Goal: Task Accomplishment & Management: Use online tool/utility

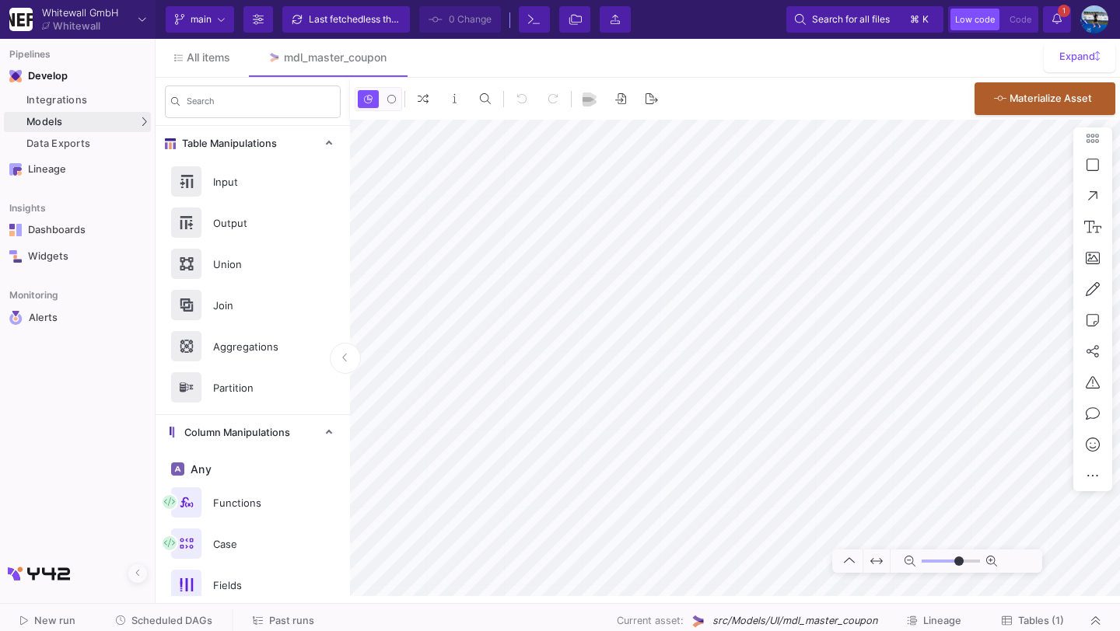
type input "-27"
click at [189, 618] on span "Scheduled DAGs" at bounding box center [171, 621] width 81 height 12
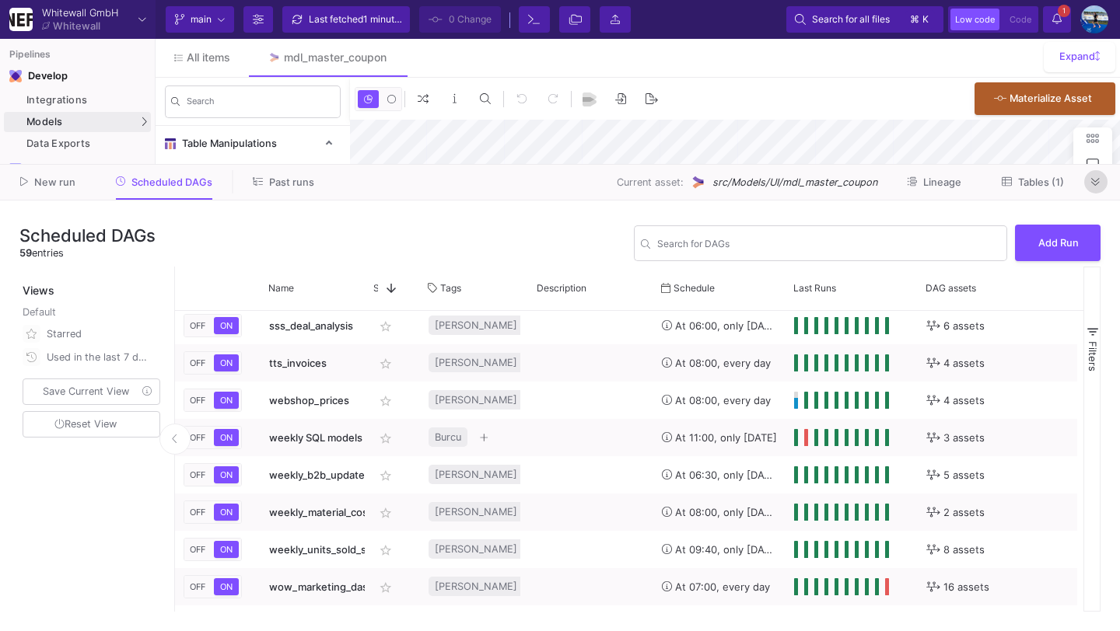
click at [1098, 183] on icon at bounding box center [1095, 182] width 9 height 10
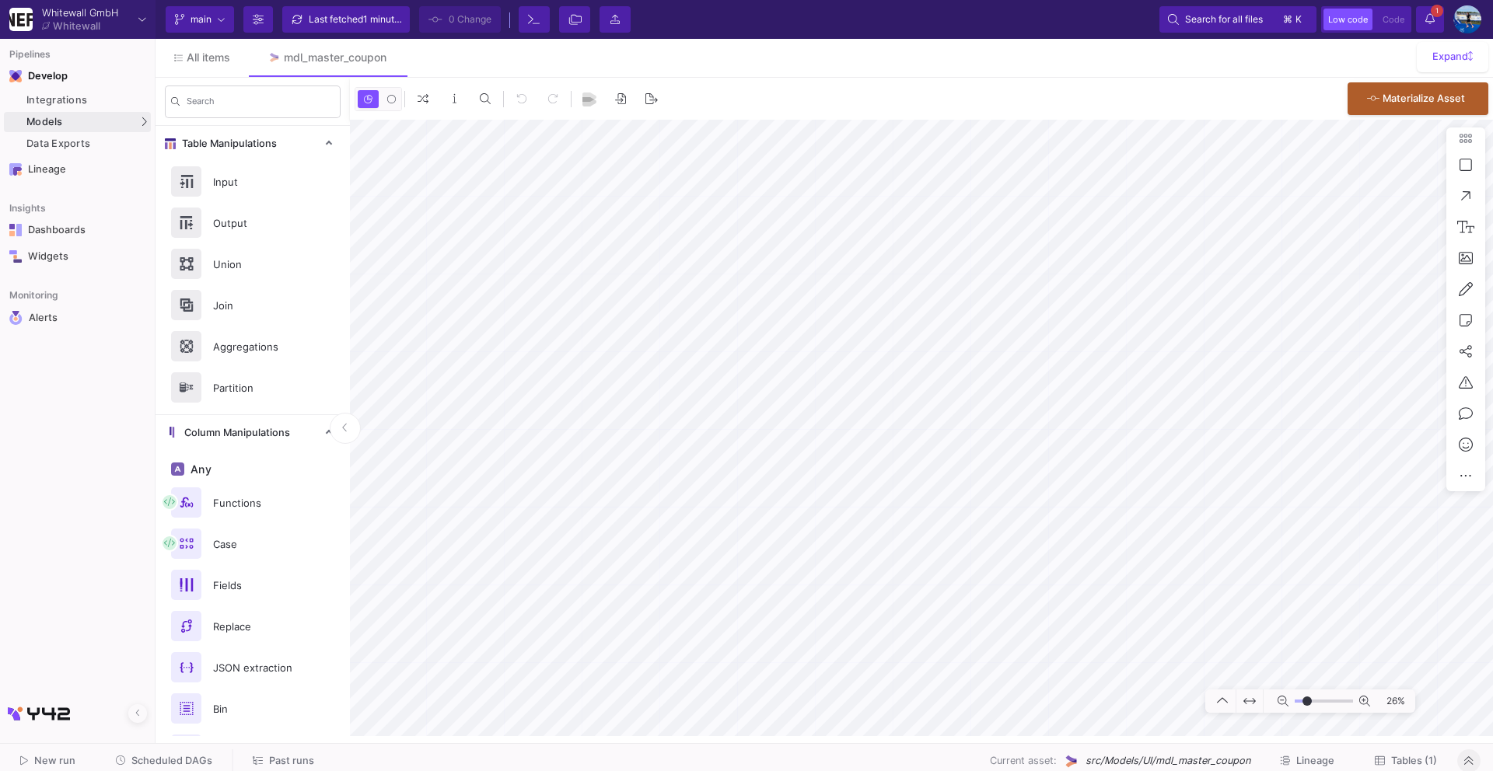
type input "-19"
click at [176, 117] on link "UI-Models" at bounding box center [215, 125] width 115 height 25
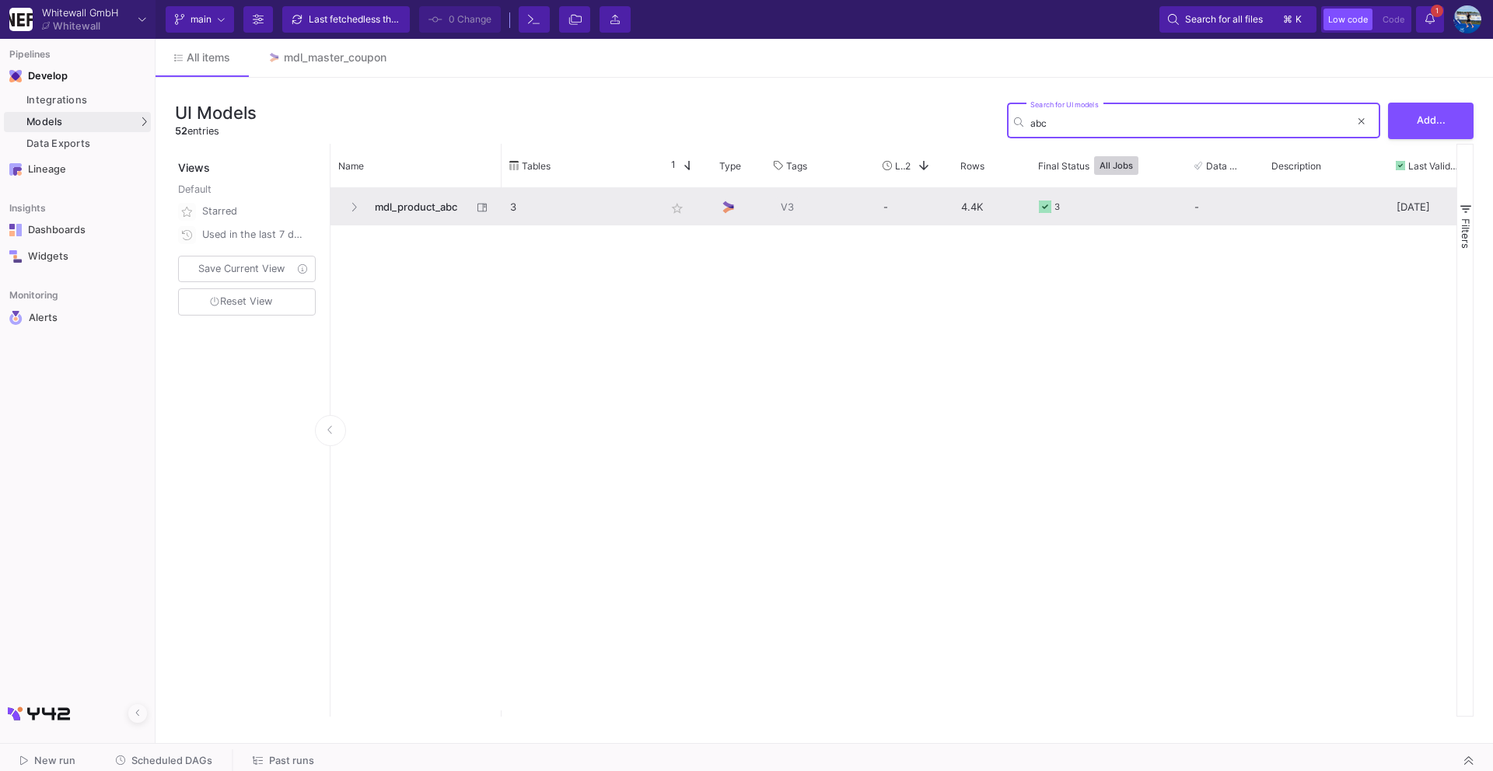
type input "abc"
click at [428, 192] on span "mdl_product_abc" at bounding box center [418, 207] width 107 height 37
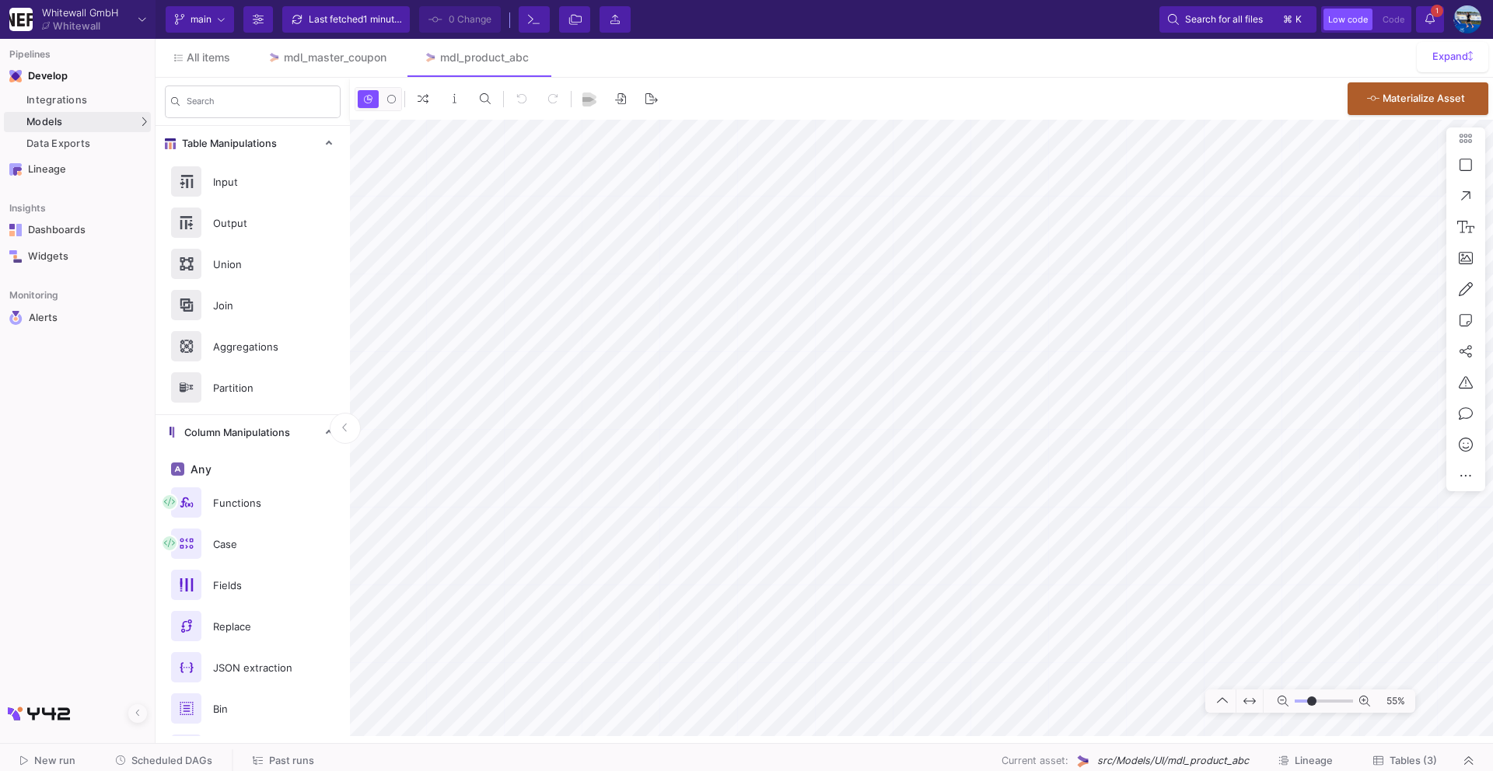
type input "2"
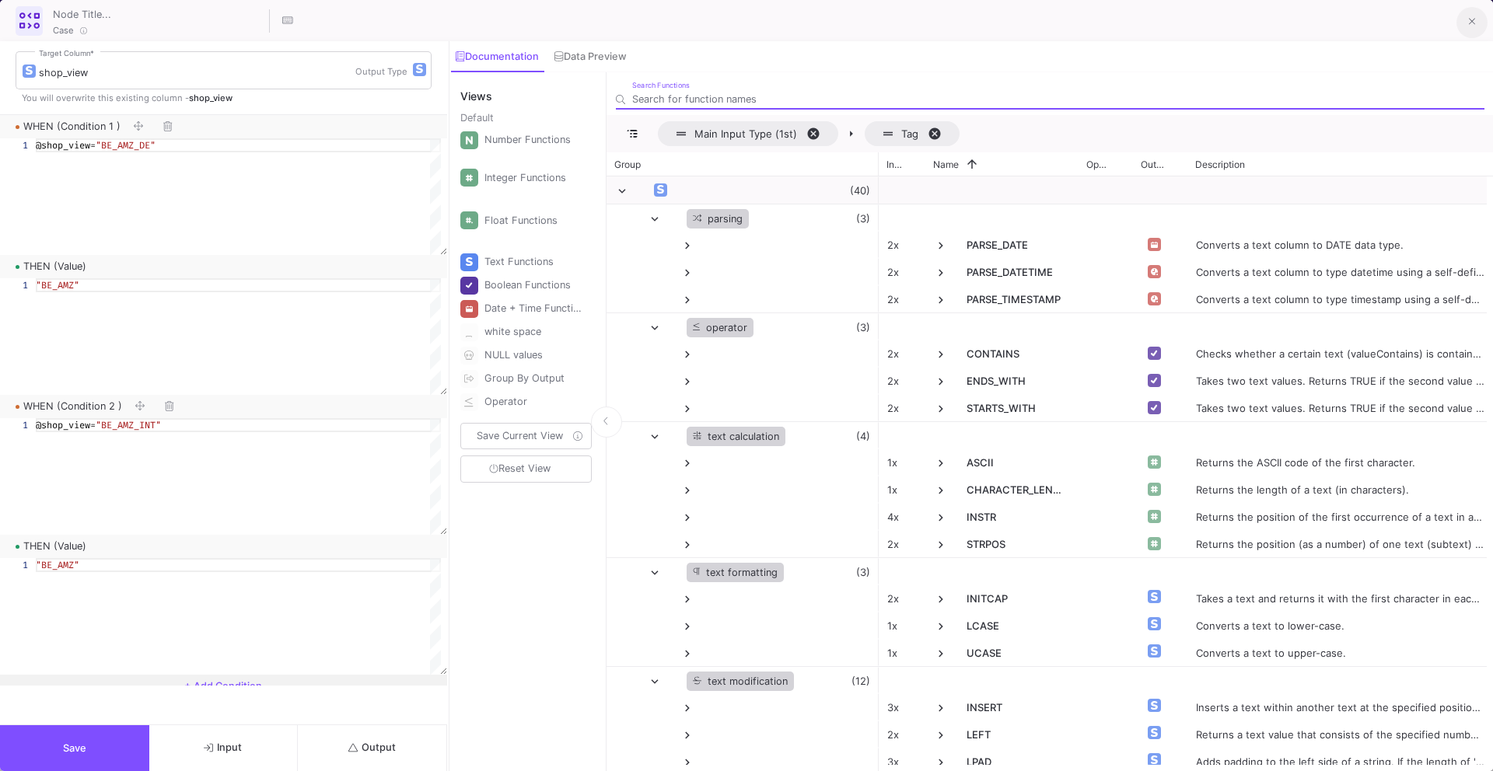
click at [1472, 19] on icon at bounding box center [1472, 21] width 7 height 11
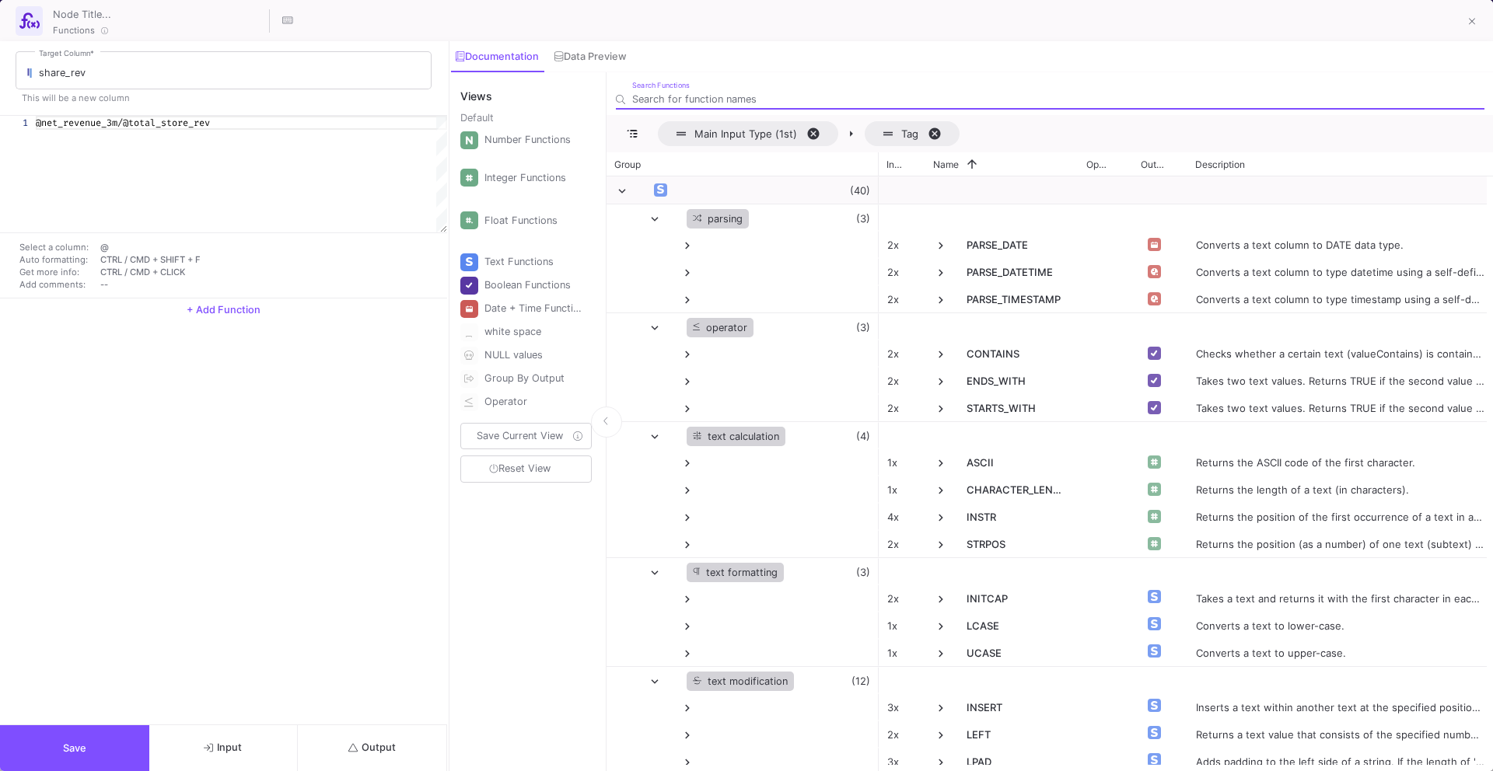
click at [105, 739] on button "Save" at bounding box center [74, 748] width 149 height 46
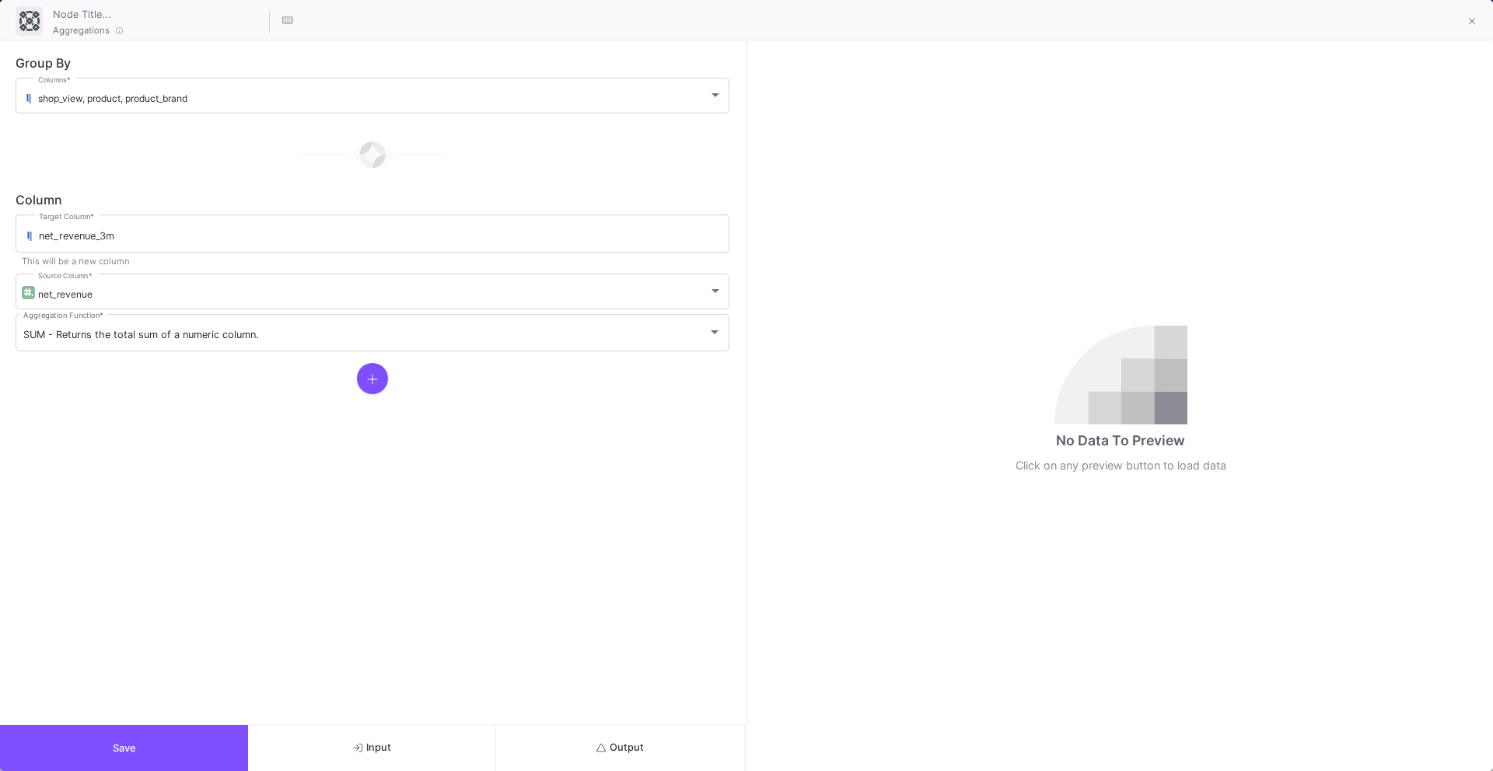
click at [596, 742] on span "Output" at bounding box center [619, 748] width 47 height 12
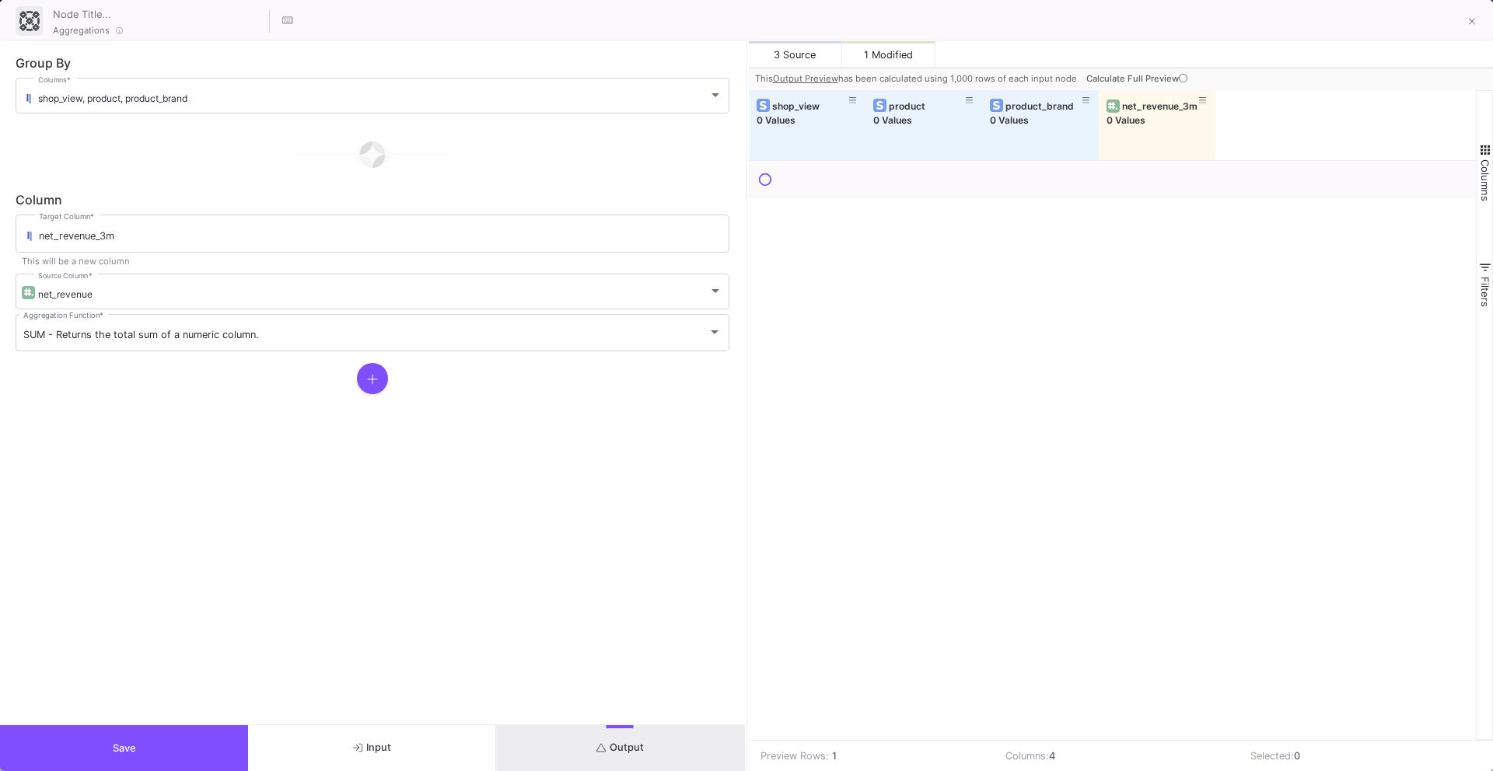
click at [202, 741] on button "Save" at bounding box center [124, 748] width 248 height 46
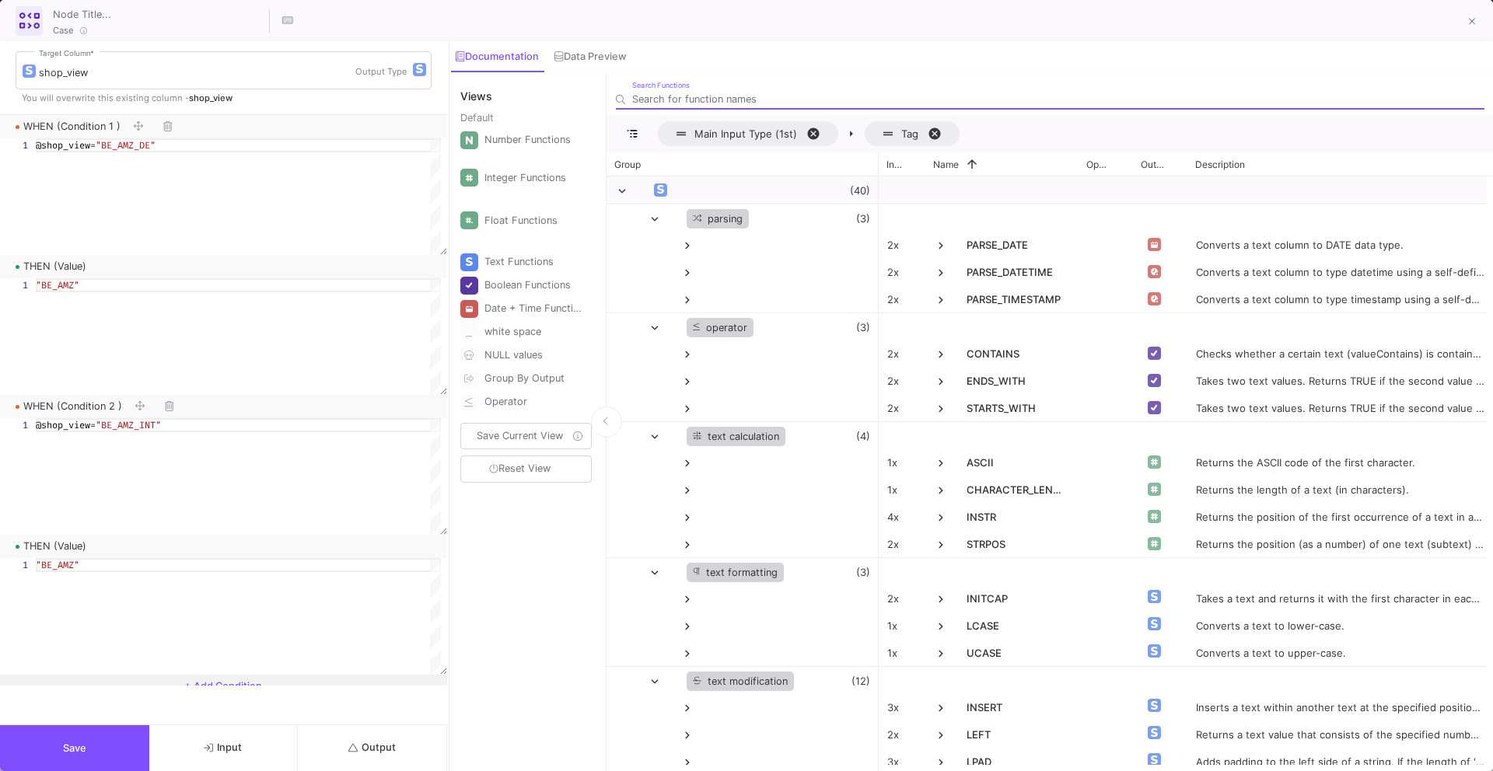
click at [386, 737] on button "Output" at bounding box center [372, 748] width 149 height 46
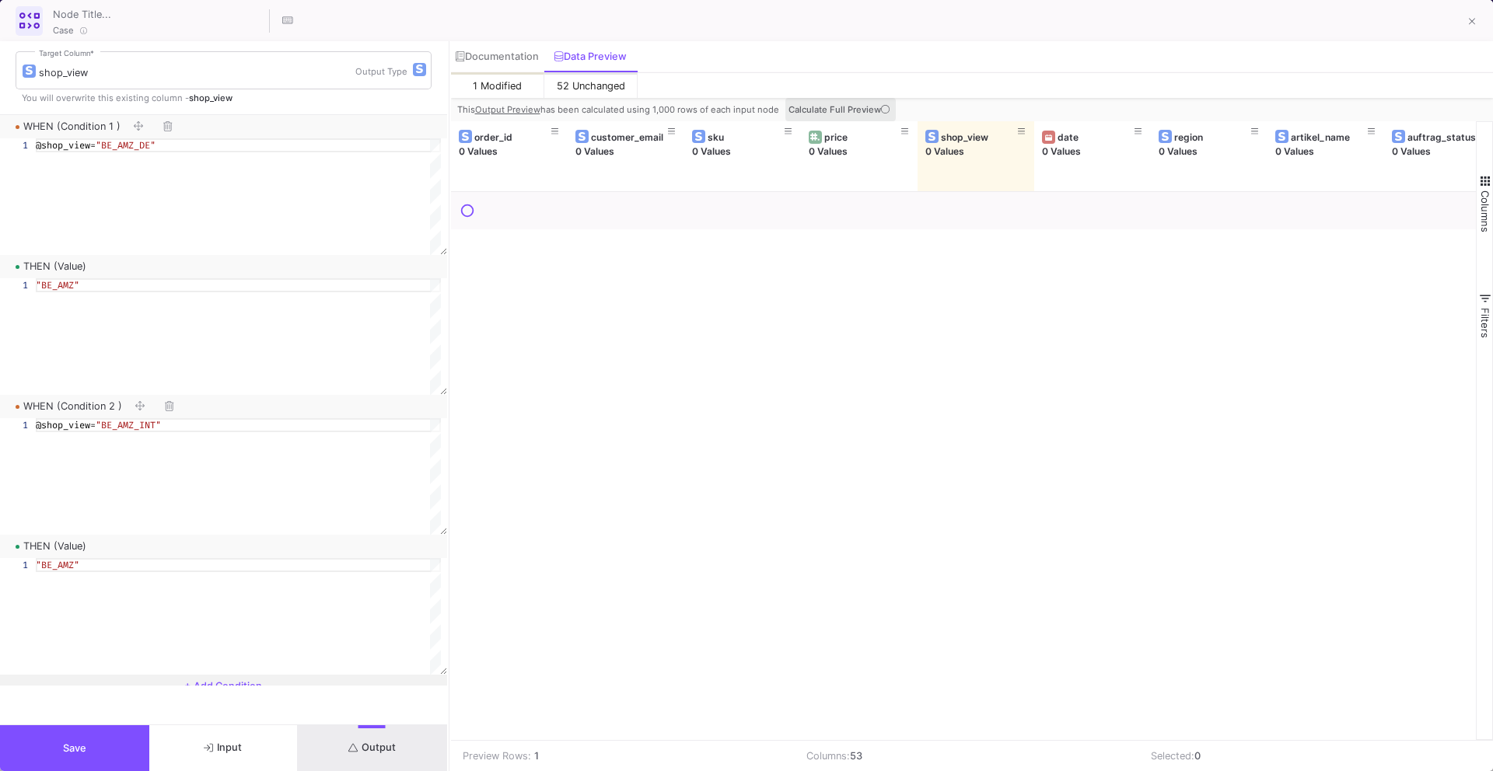
click at [885, 110] on icon at bounding box center [885, 109] width 9 height 9
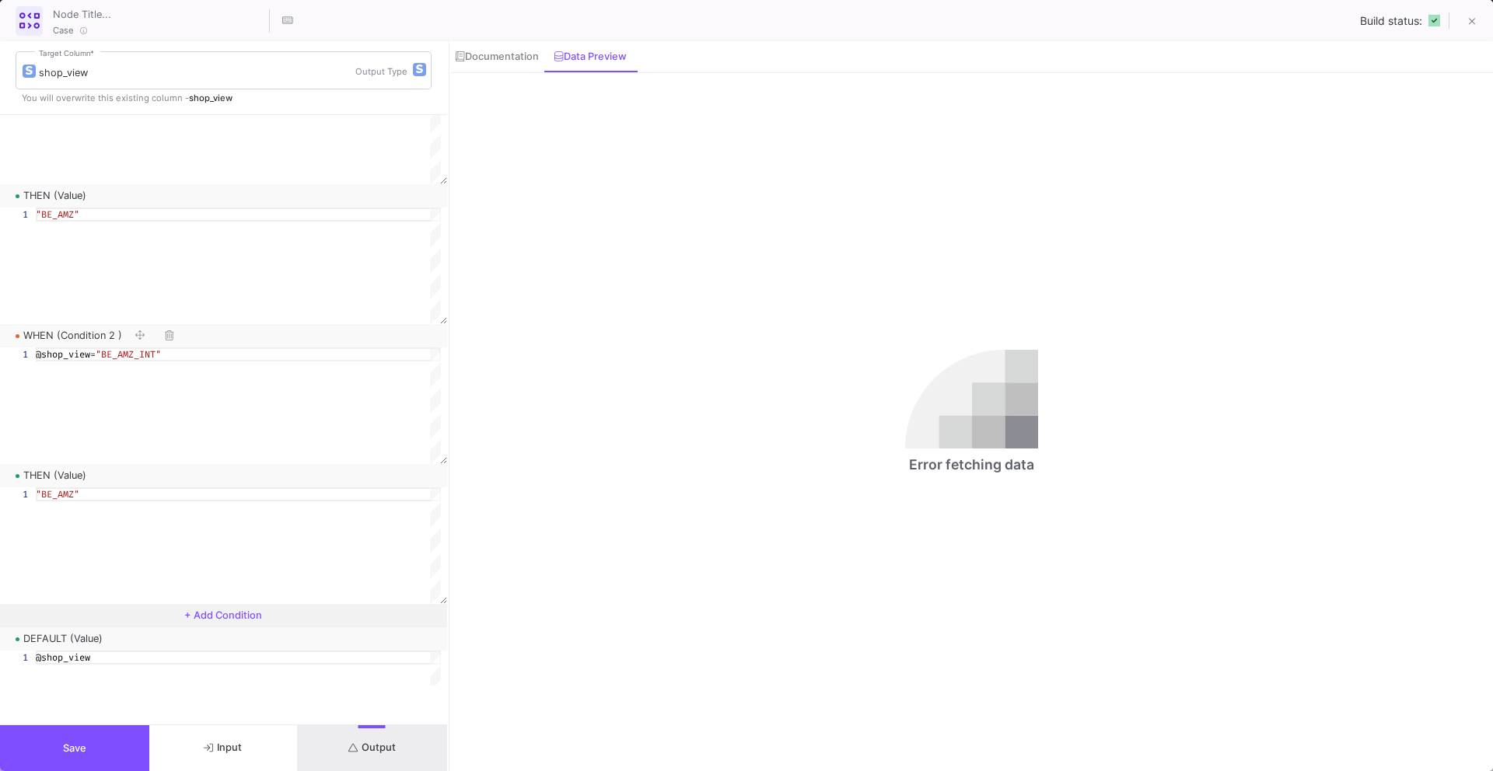
scroll to position [114, 0]
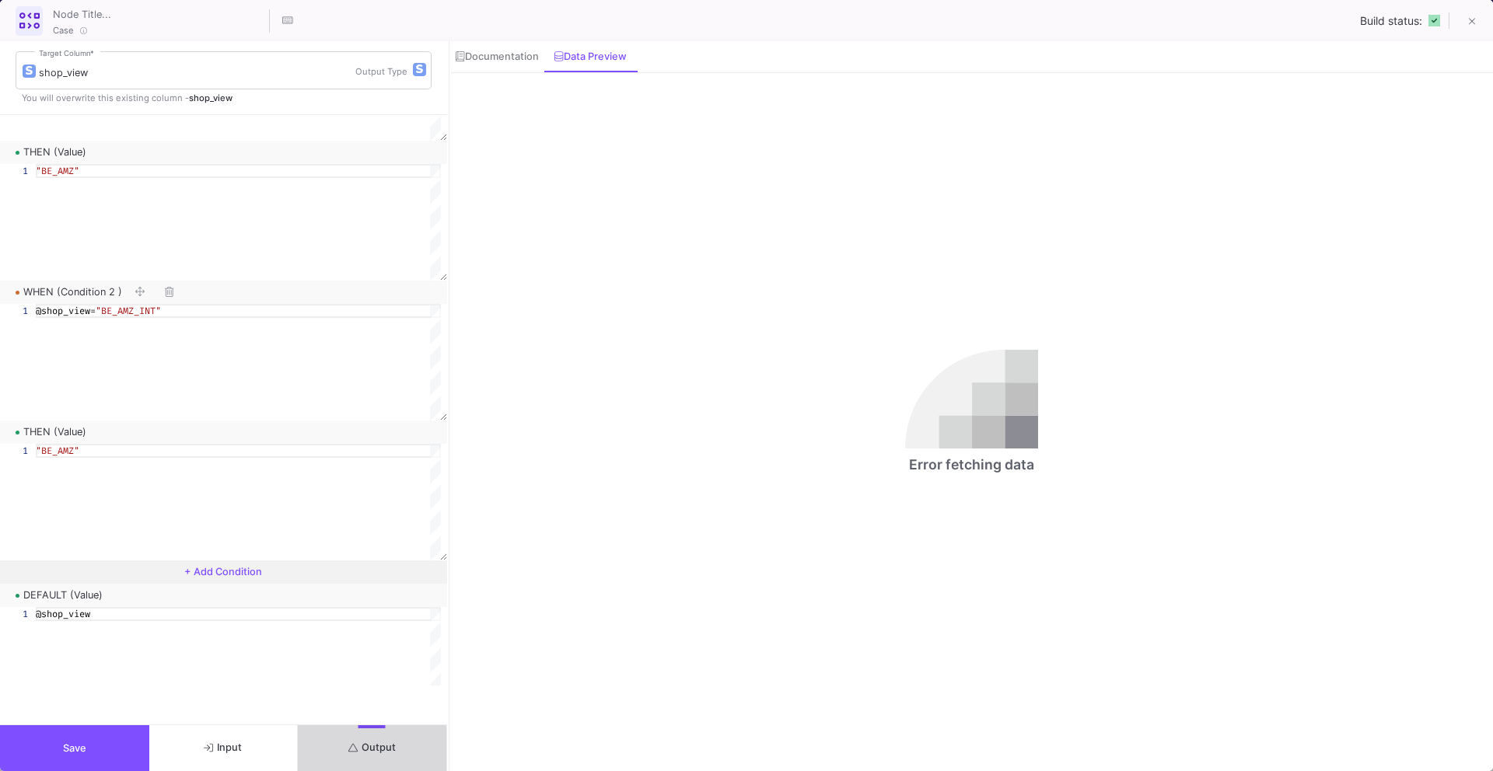
click at [352, 752] on icon "submit" at bounding box center [353, 747] width 10 height 9
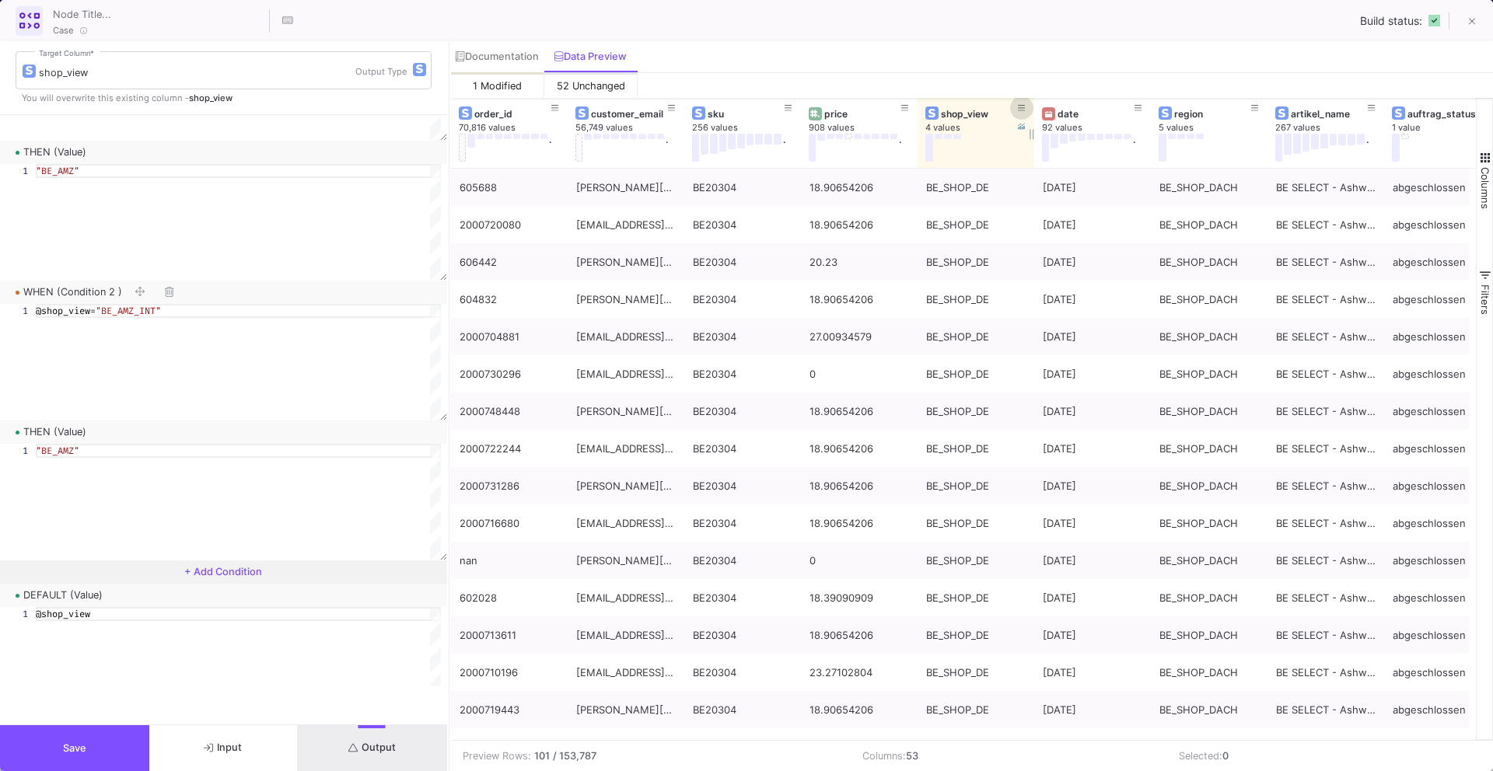
click at [1023, 104] on icon at bounding box center [1022, 108] width 8 height 9
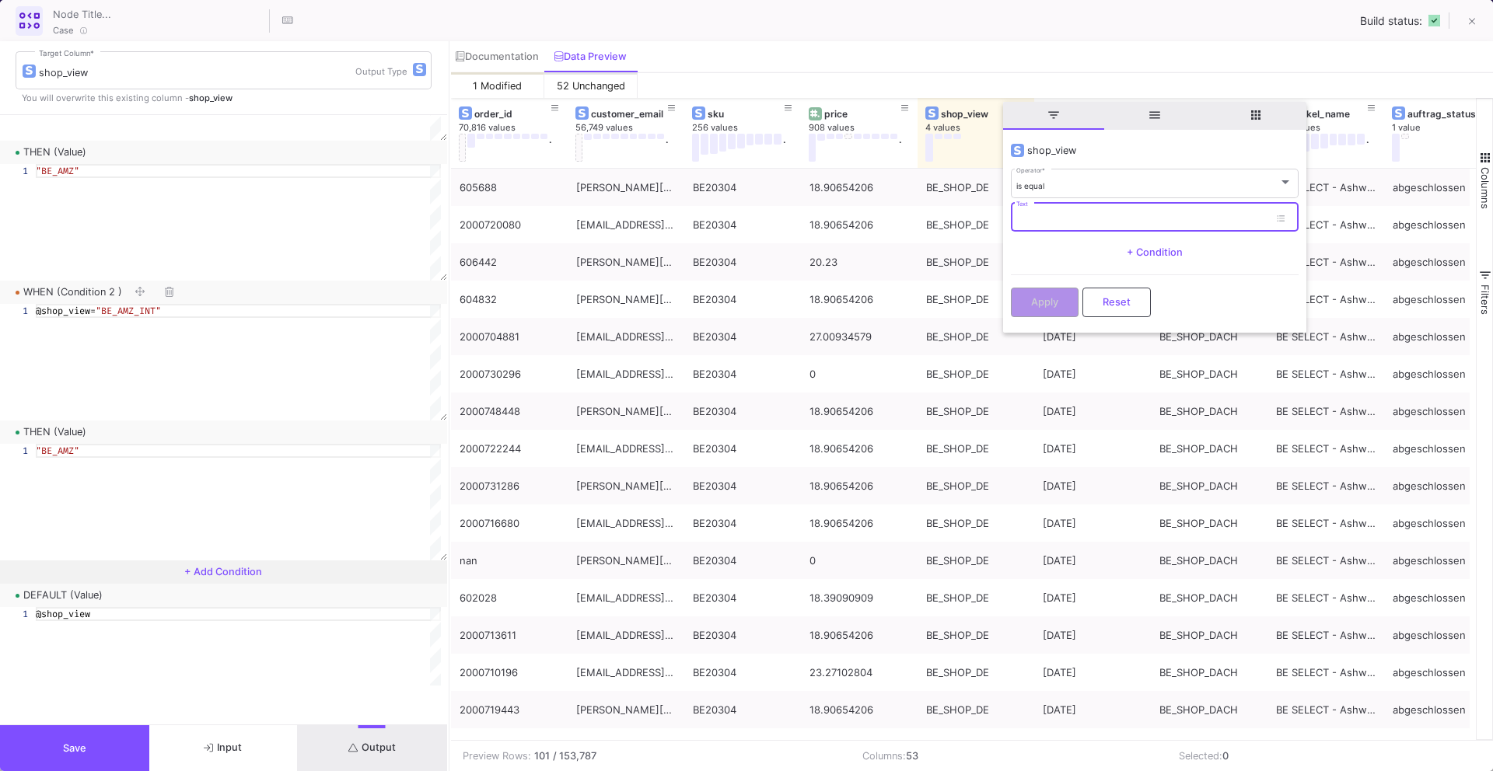
click at [1027, 218] on input "Text" at bounding box center [1142, 220] width 253 height 10
type input "BE_B2B"
click at [1031, 304] on span "Apply" at bounding box center [1044, 301] width 27 height 12
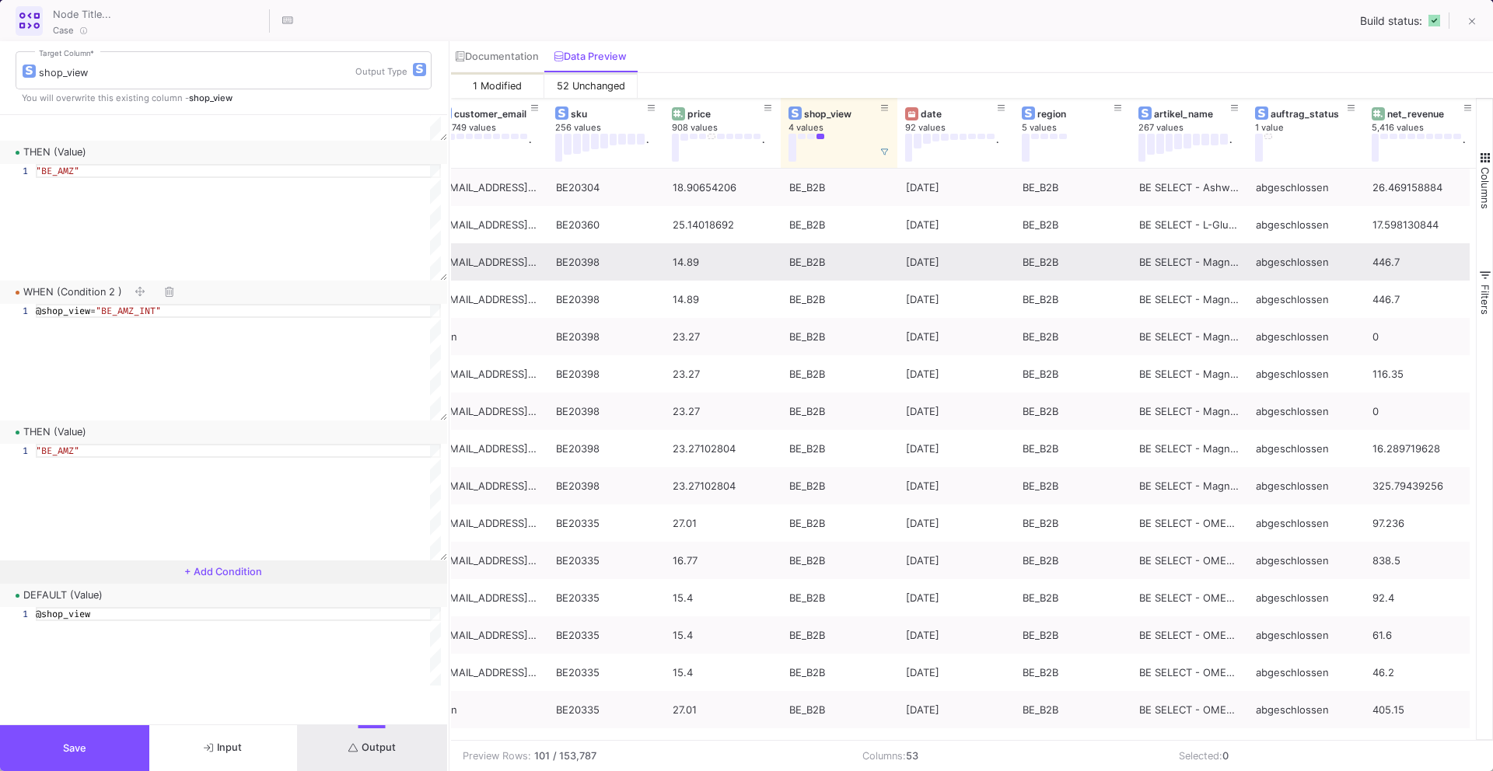
scroll to position [0, 0]
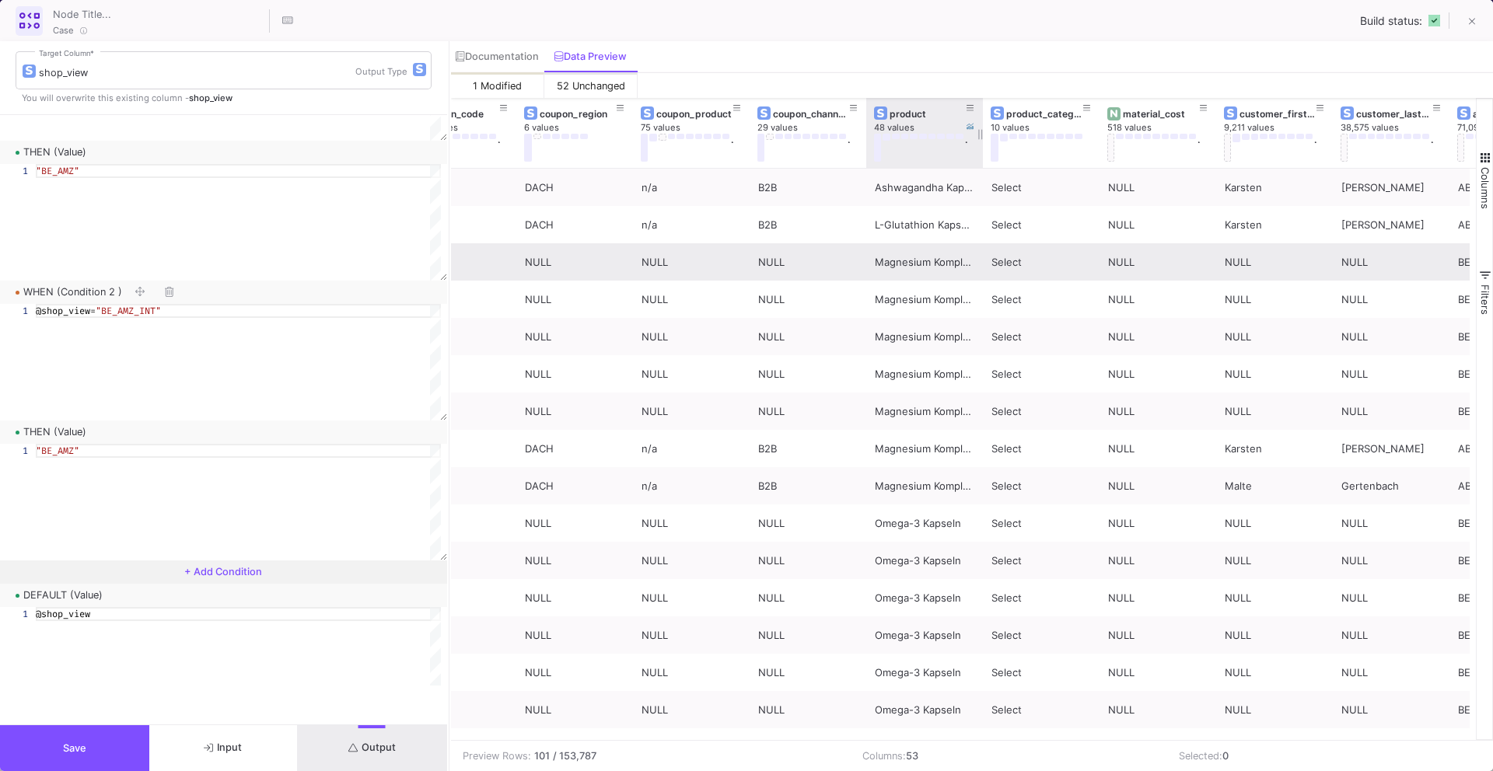
drag, startPoint x: 981, startPoint y: 132, endPoint x: 1042, endPoint y: 131, distance: 60.6
click at [986, 132] on div at bounding box center [983, 133] width 6 height 70
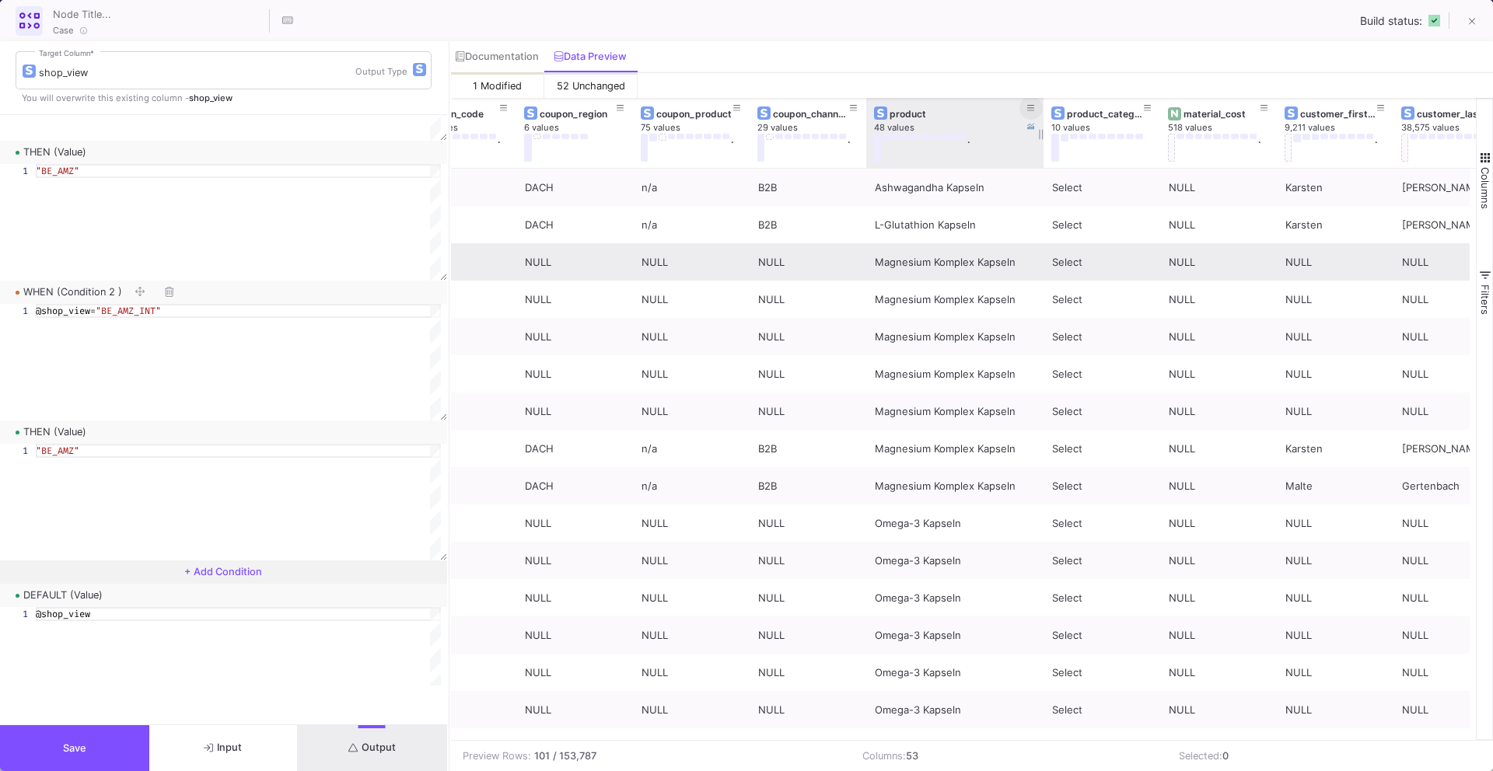
click at [1036, 107] on button at bounding box center [1030, 107] width 23 height 23
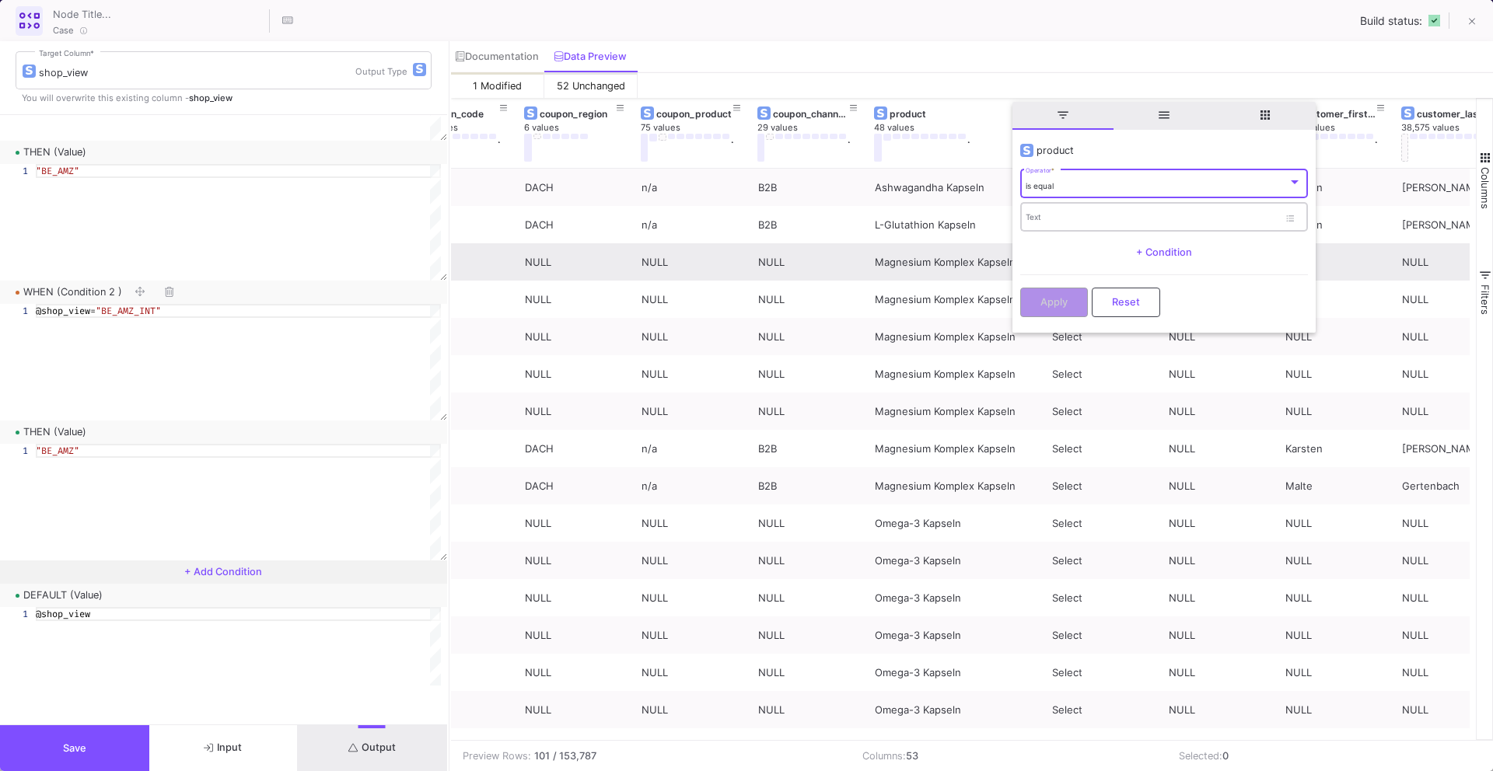
click at [1053, 204] on div "Text" at bounding box center [1151, 217] width 253 height 32
type input "n/a"
click at [1031, 298] on button "Apply" at bounding box center [1054, 301] width 68 height 30
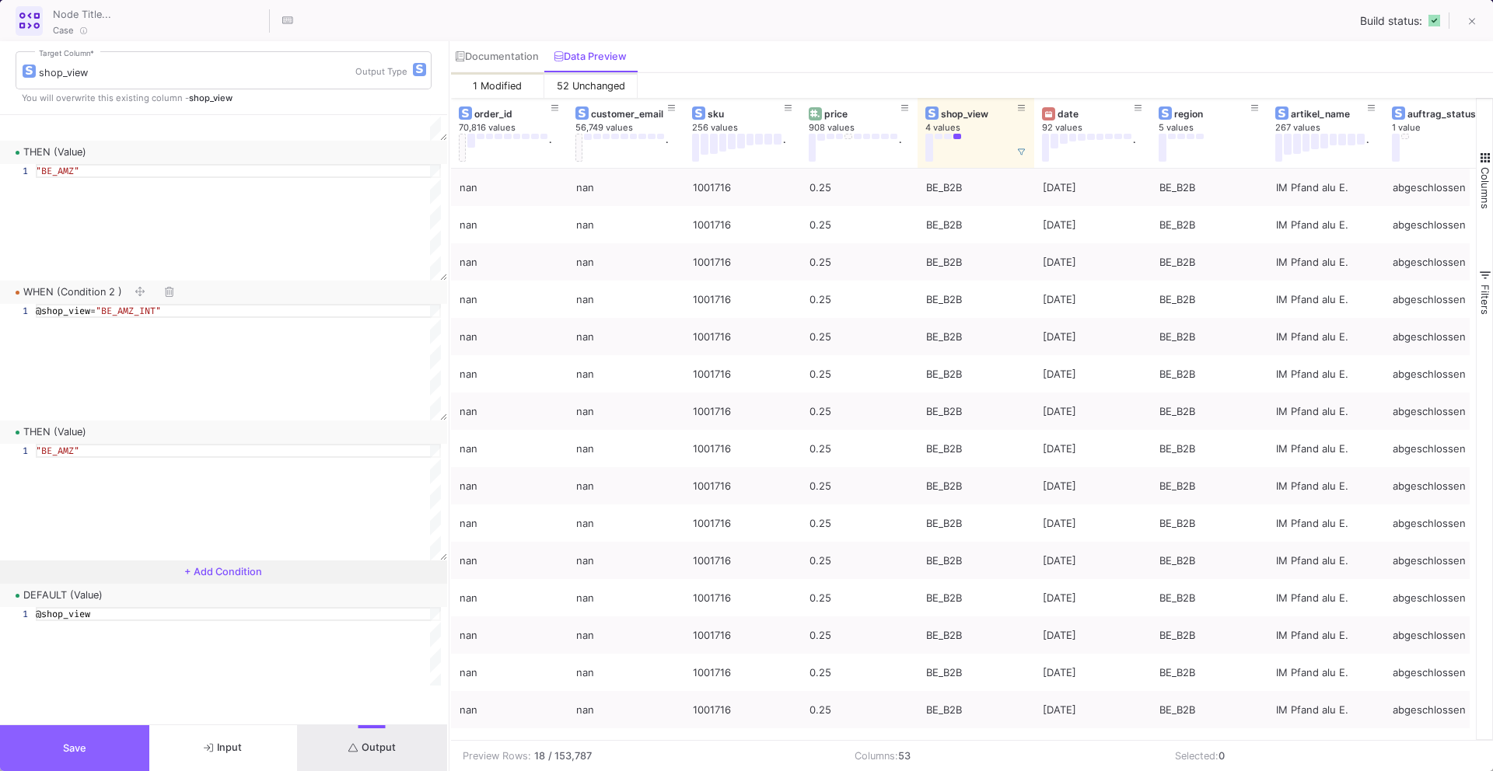
click at [104, 748] on button "Save" at bounding box center [74, 748] width 149 height 46
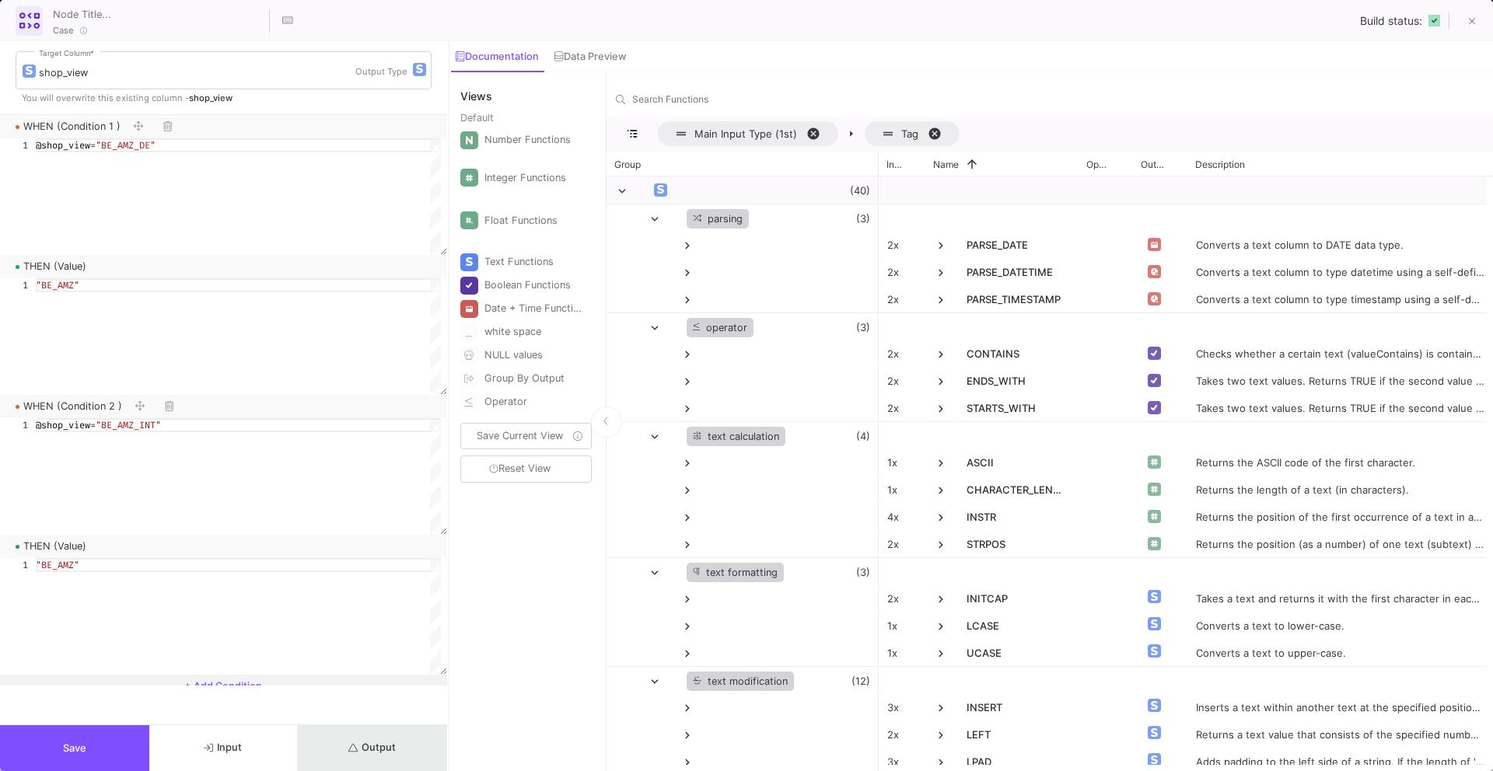
click at [362, 749] on span "Output" at bounding box center [371, 748] width 47 height 12
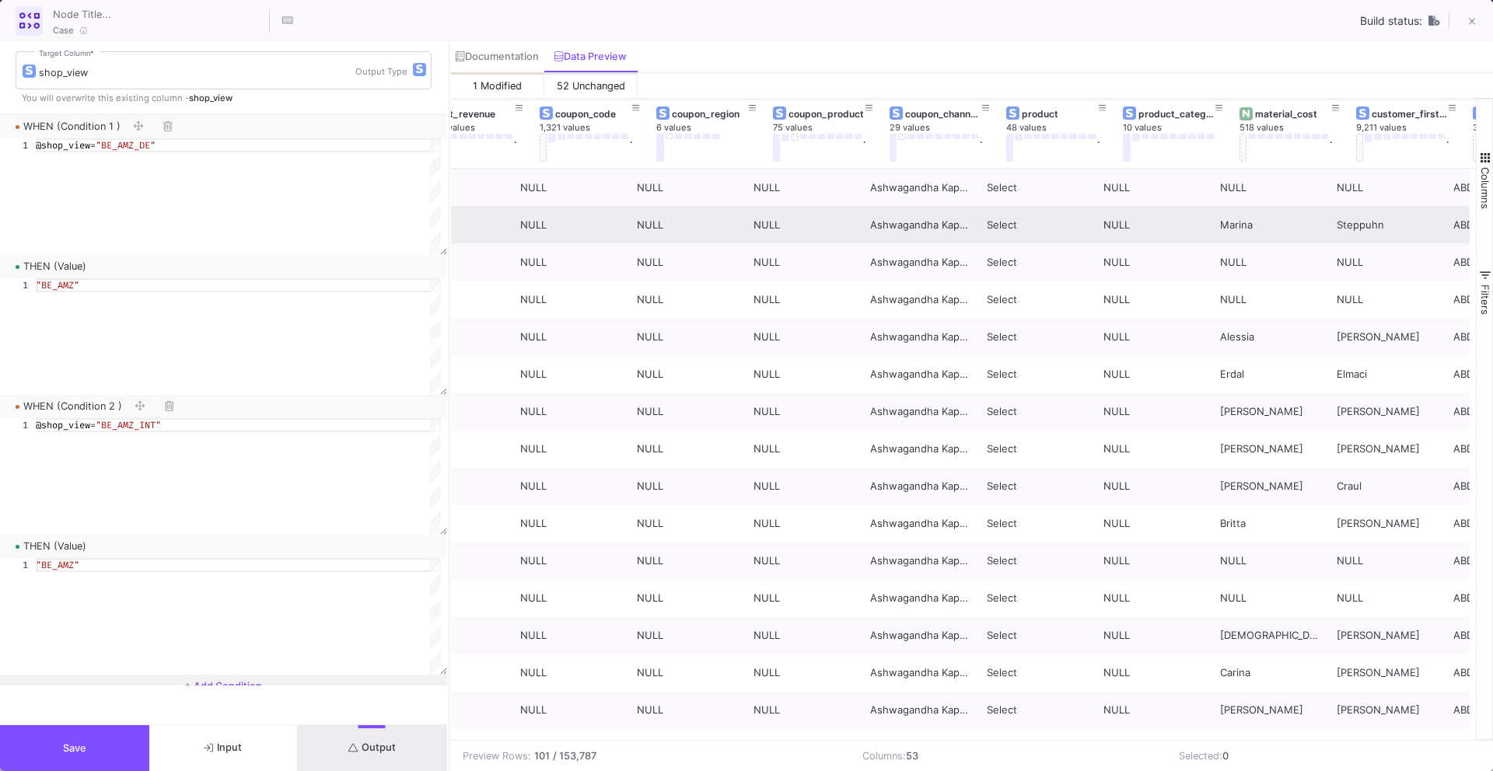
scroll to position [0, 1222]
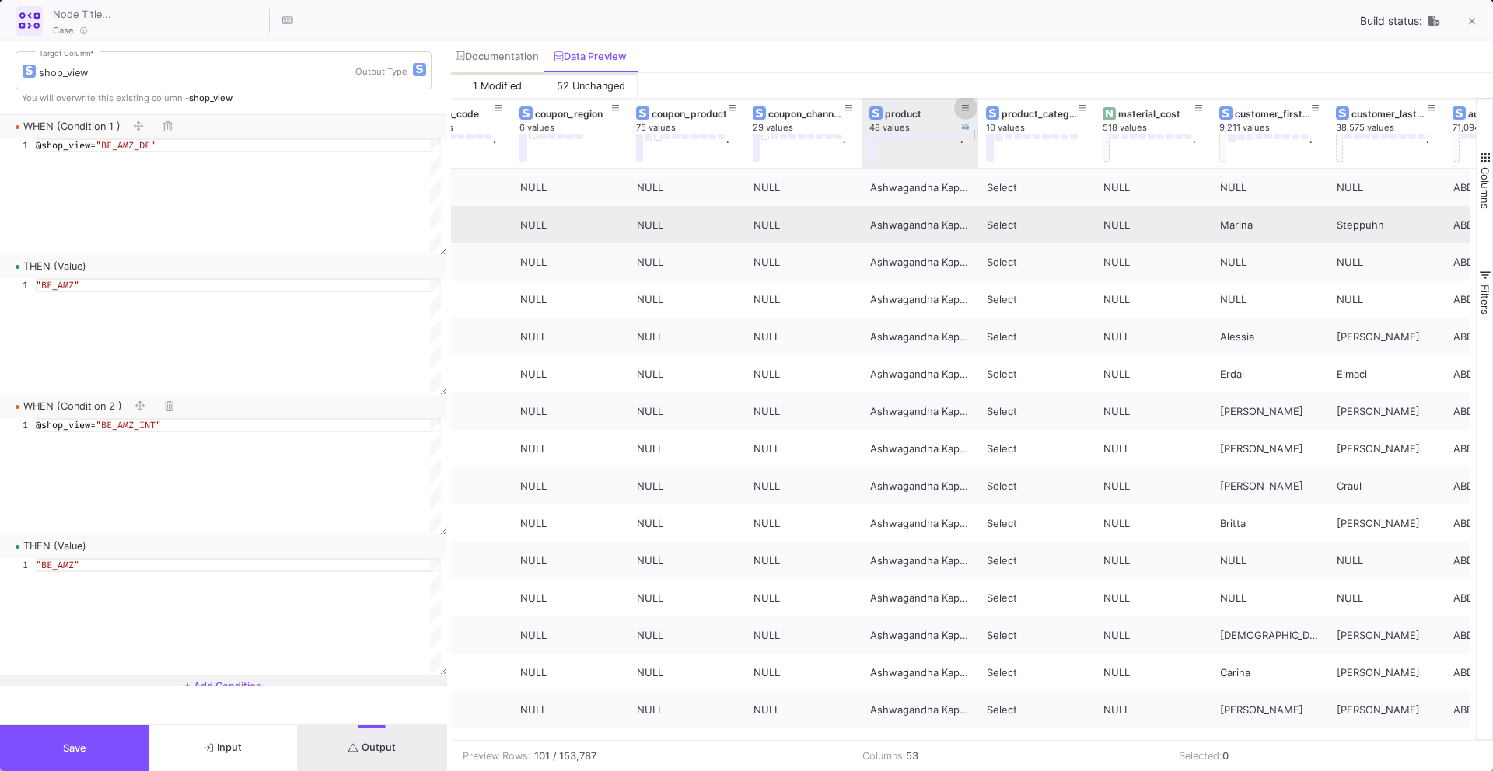
click at [965, 109] on icon at bounding box center [966, 108] width 8 height 9
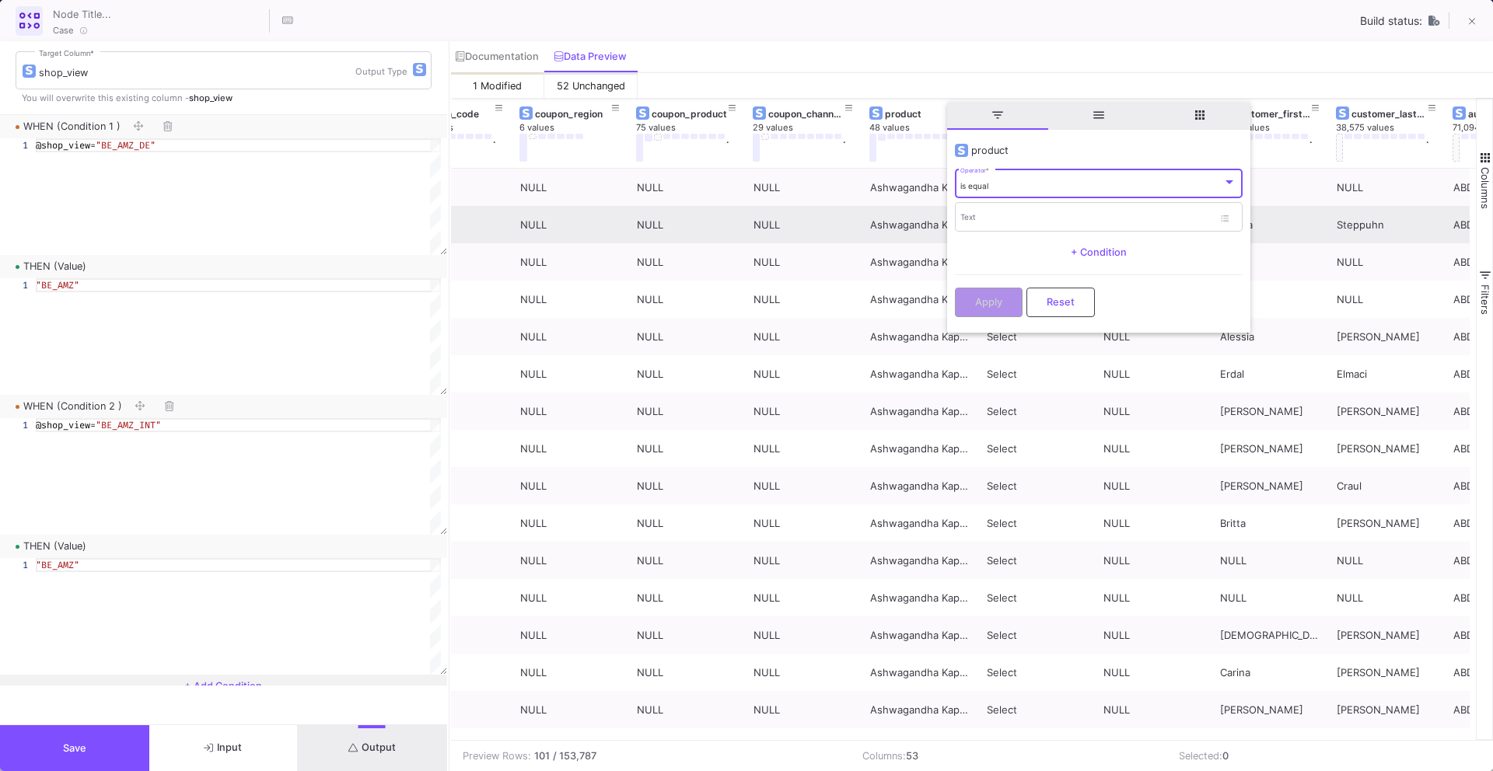
click at [984, 187] on span "is equal" at bounding box center [974, 185] width 28 height 9
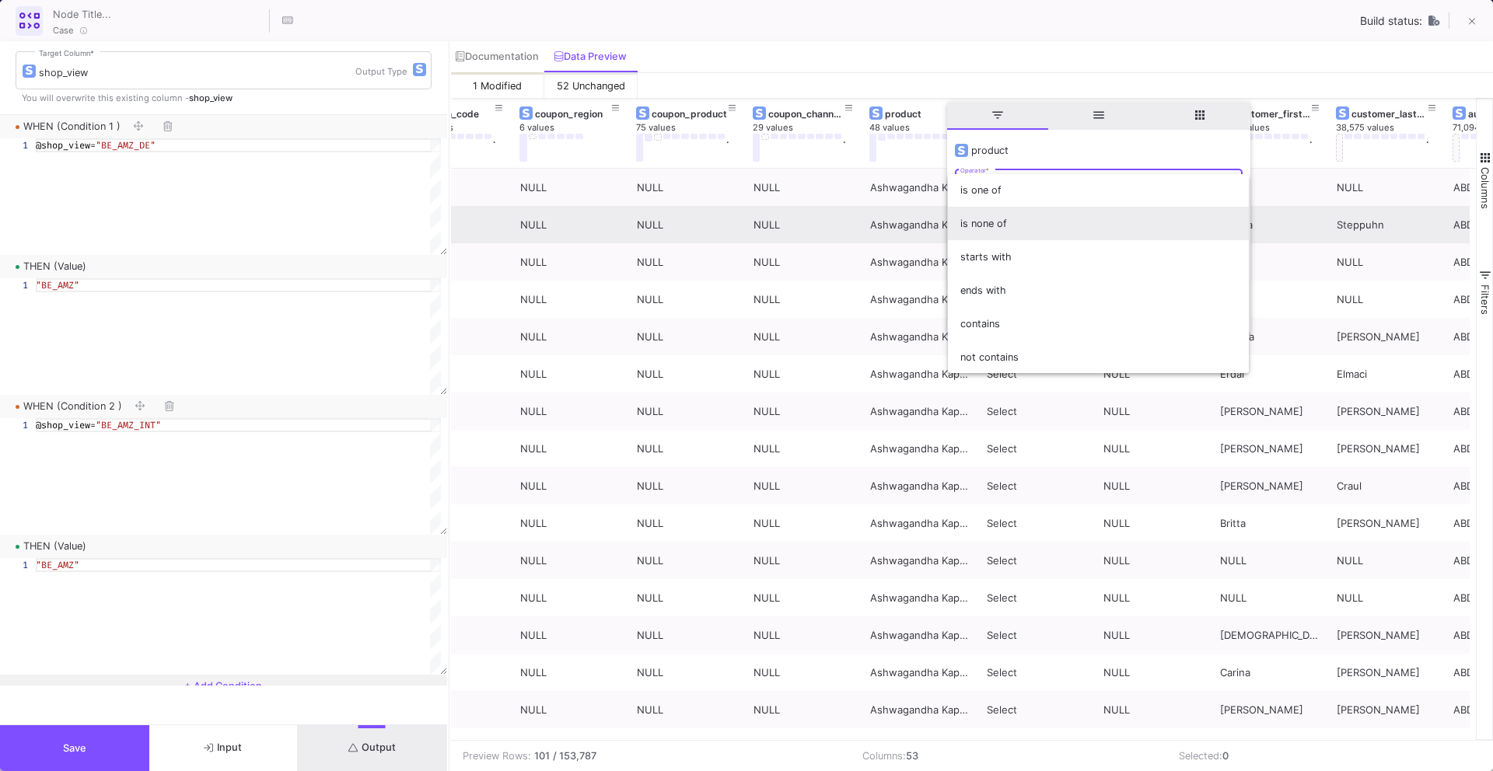
scroll to position [69, 0]
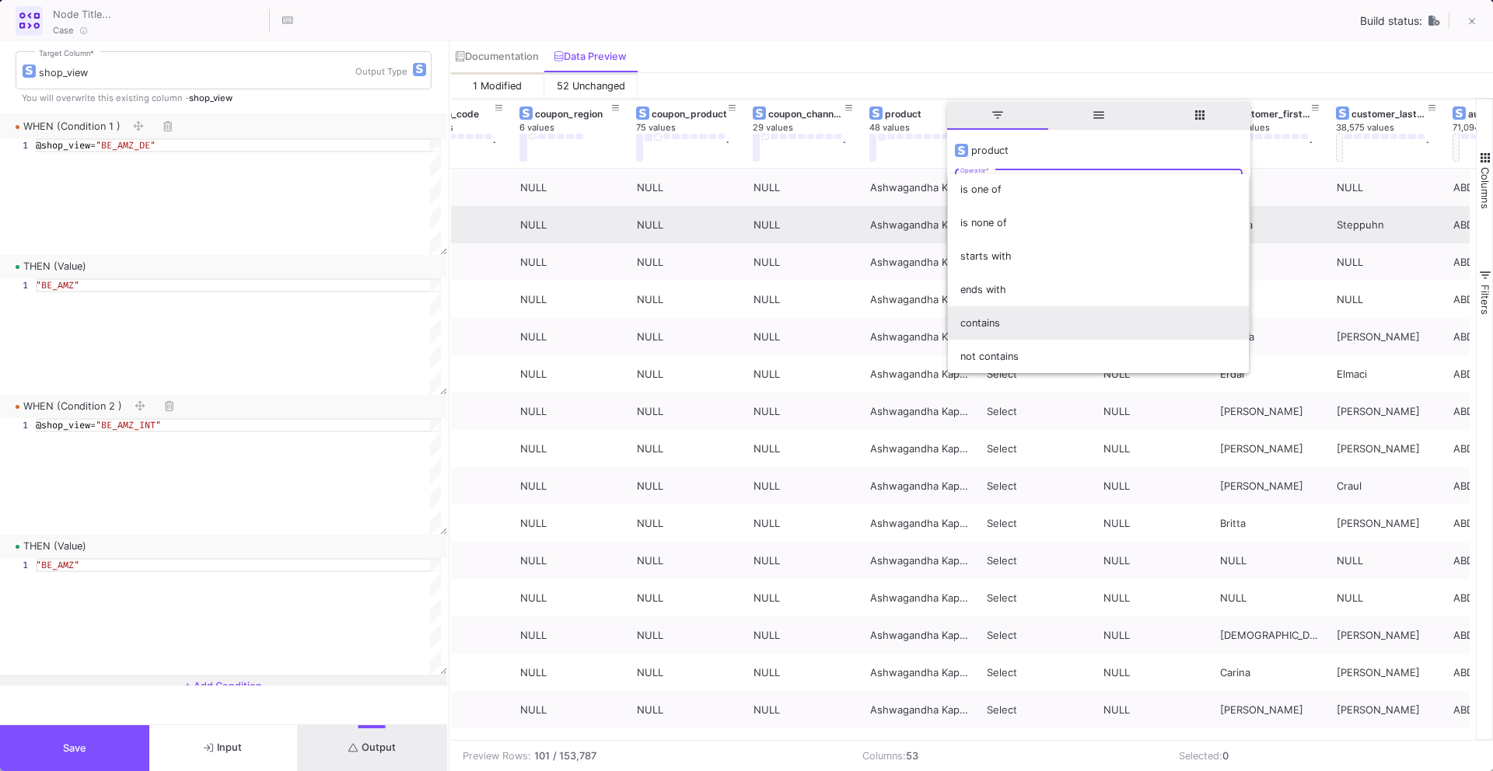
click at [993, 315] on span "contains" at bounding box center [1098, 322] width 276 height 33
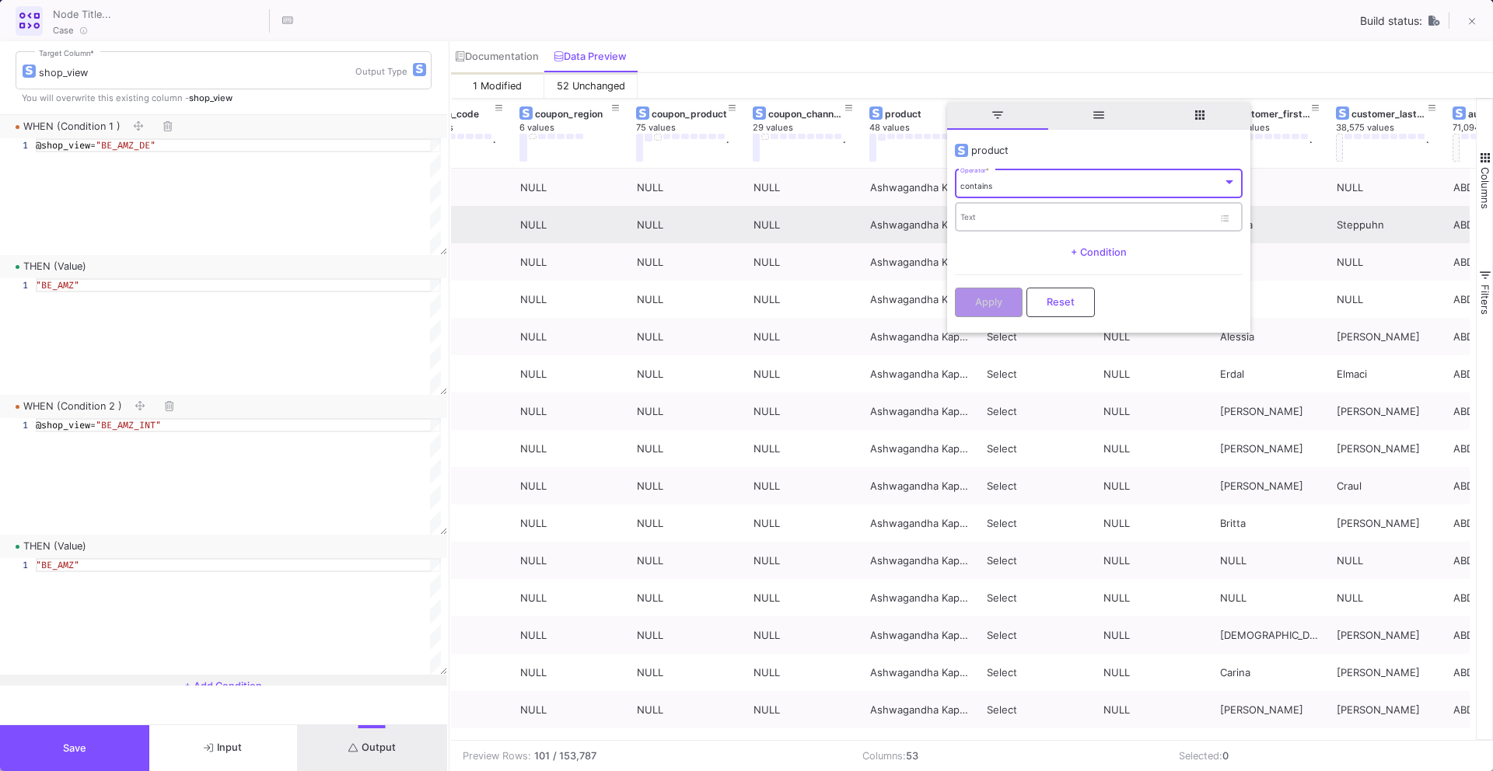
click at [997, 222] on input "Text" at bounding box center [1086, 220] width 253 height 10
type input "Pfand"
click at [979, 296] on span "Apply" at bounding box center [988, 301] width 27 height 12
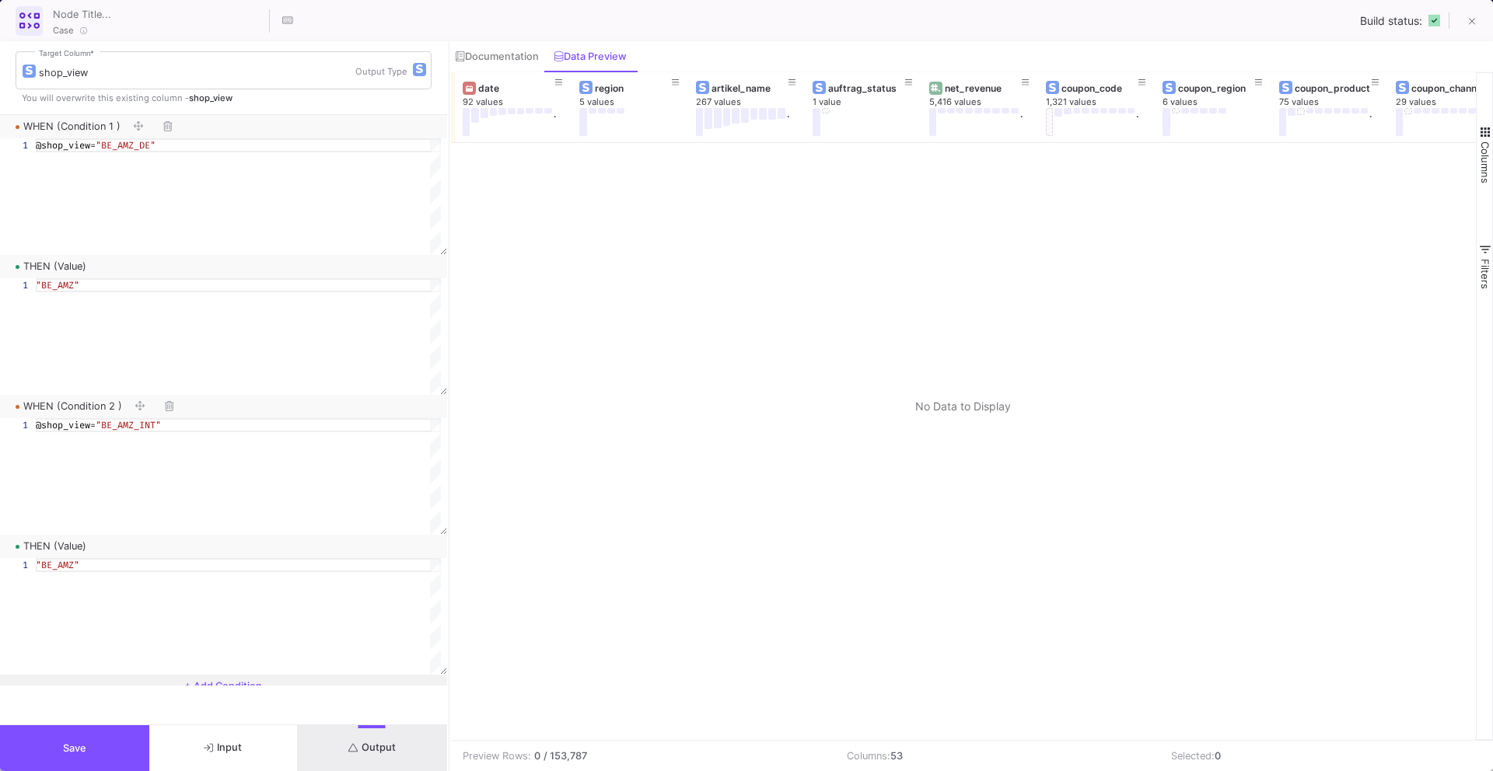
scroll to position [0, 984]
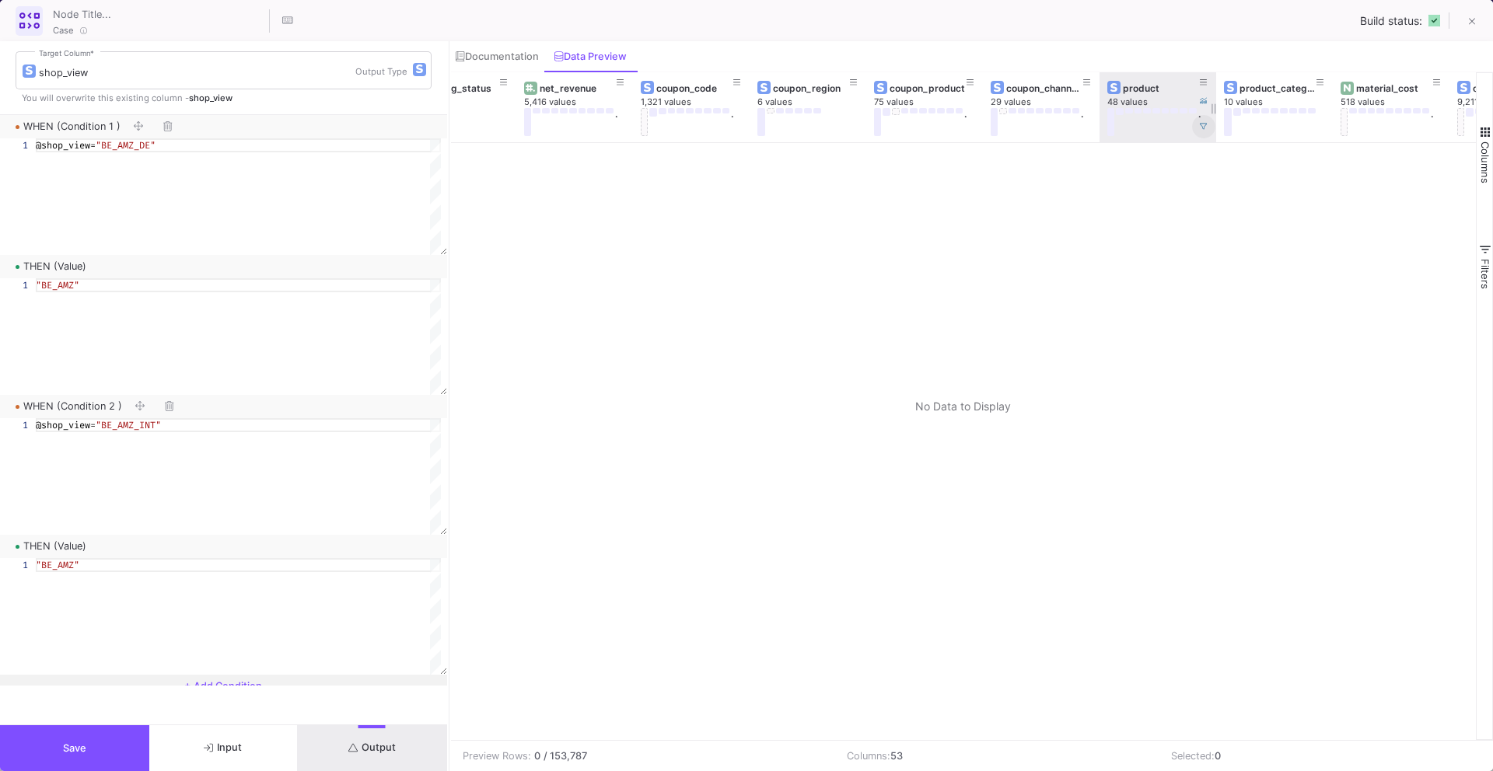
click at [1202, 123] on icon at bounding box center [1204, 127] width 8 height 8
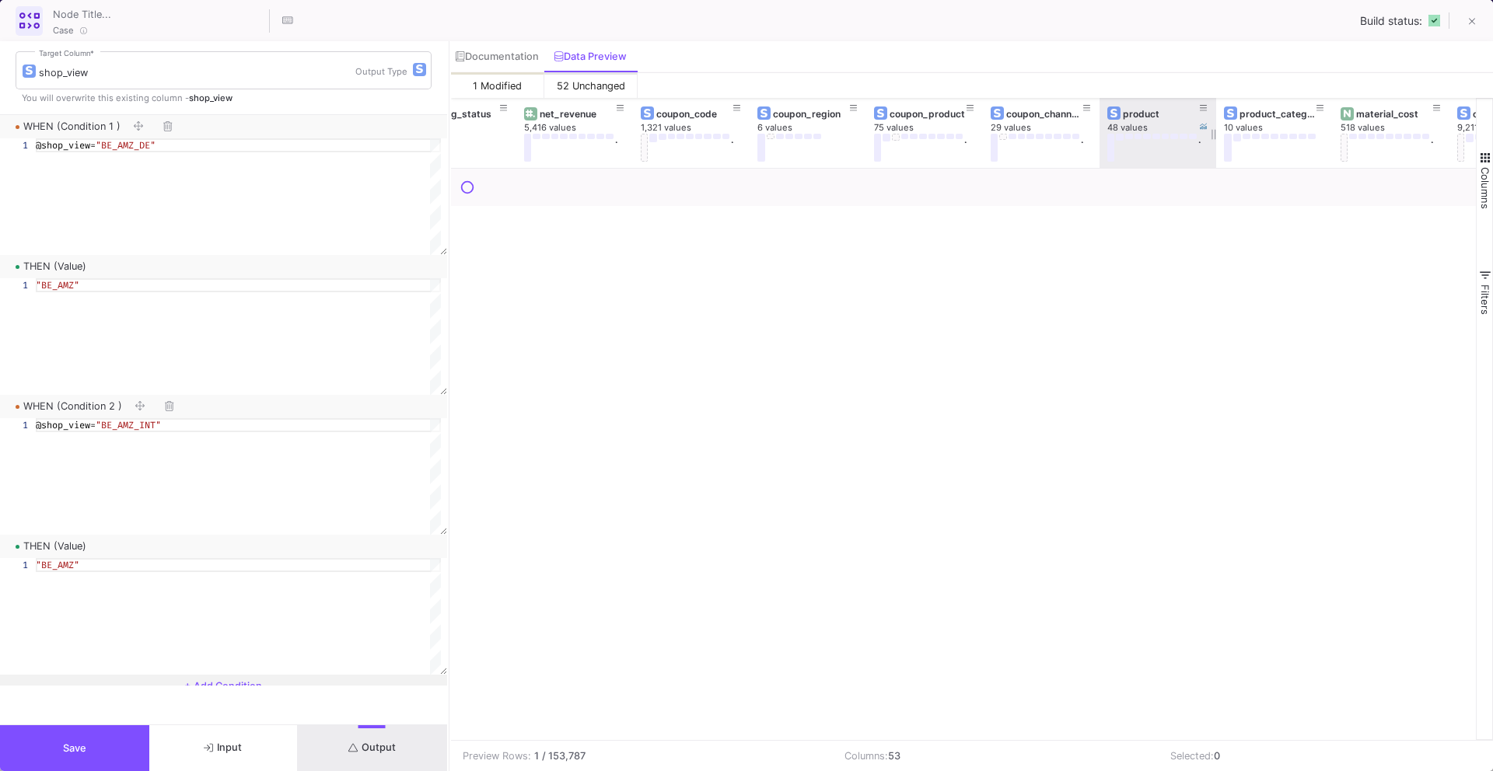
scroll to position [0, 972]
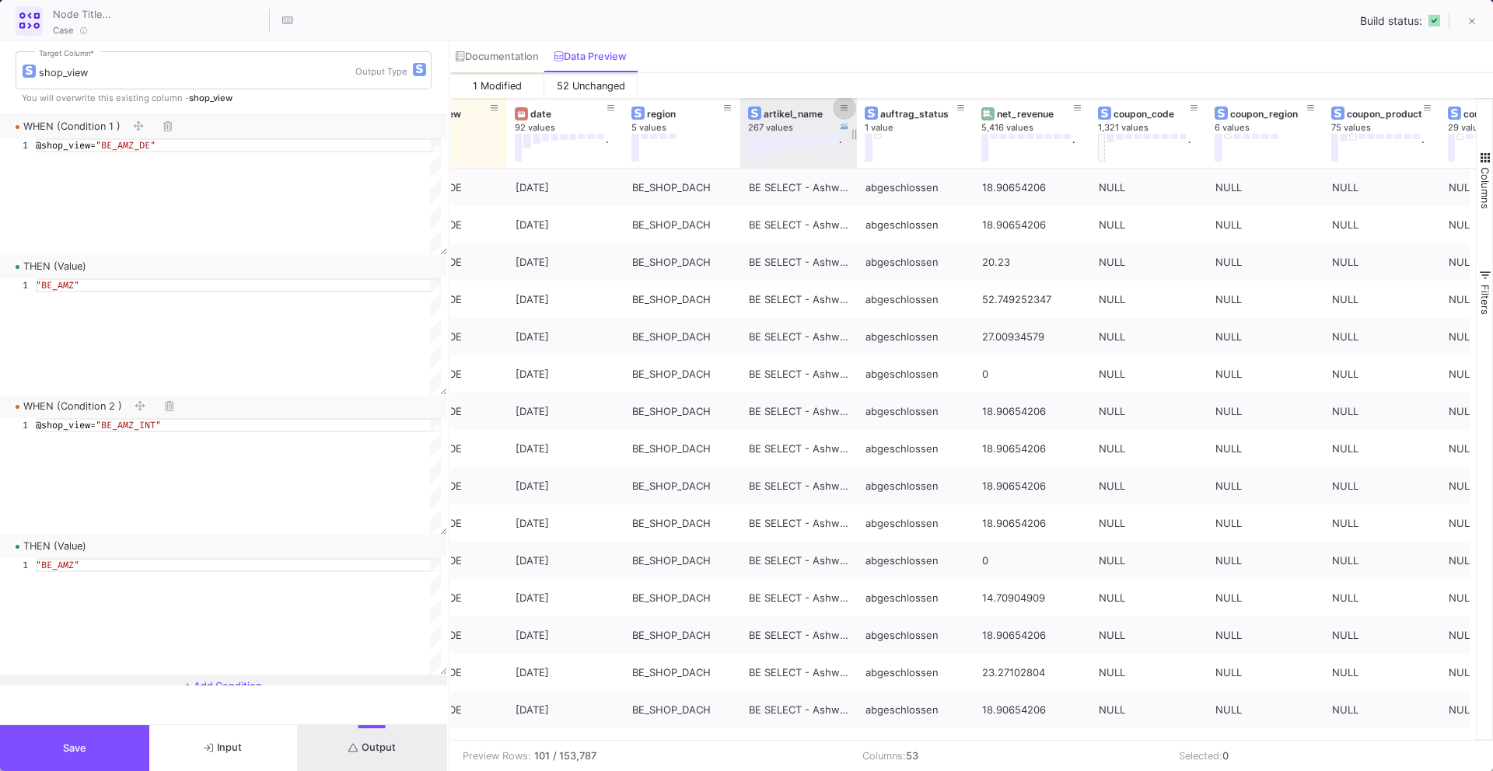
click at [846, 104] on icon at bounding box center [844, 108] width 8 height 9
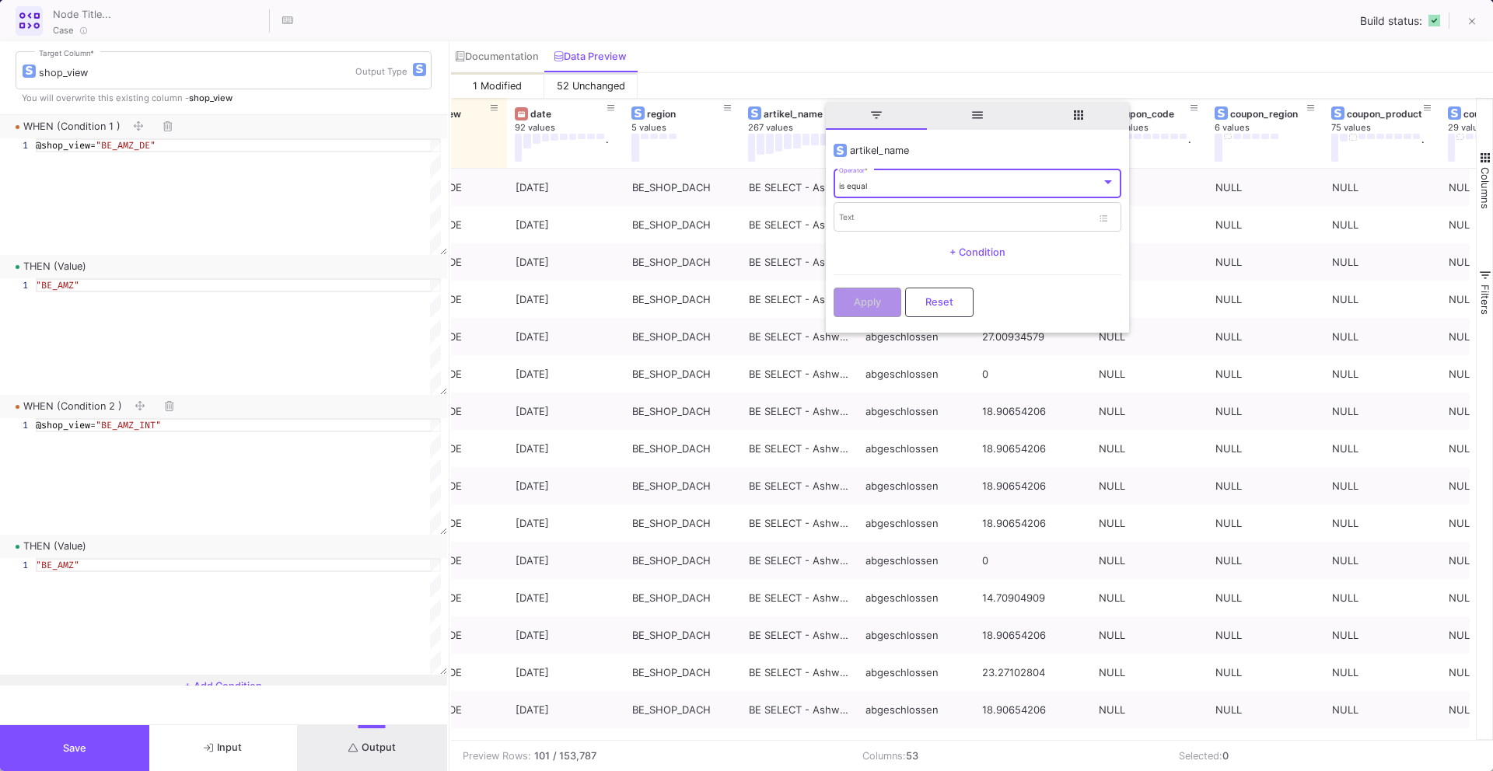
click at [858, 189] on span "is equal" at bounding box center [853, 185] width 28 height 9
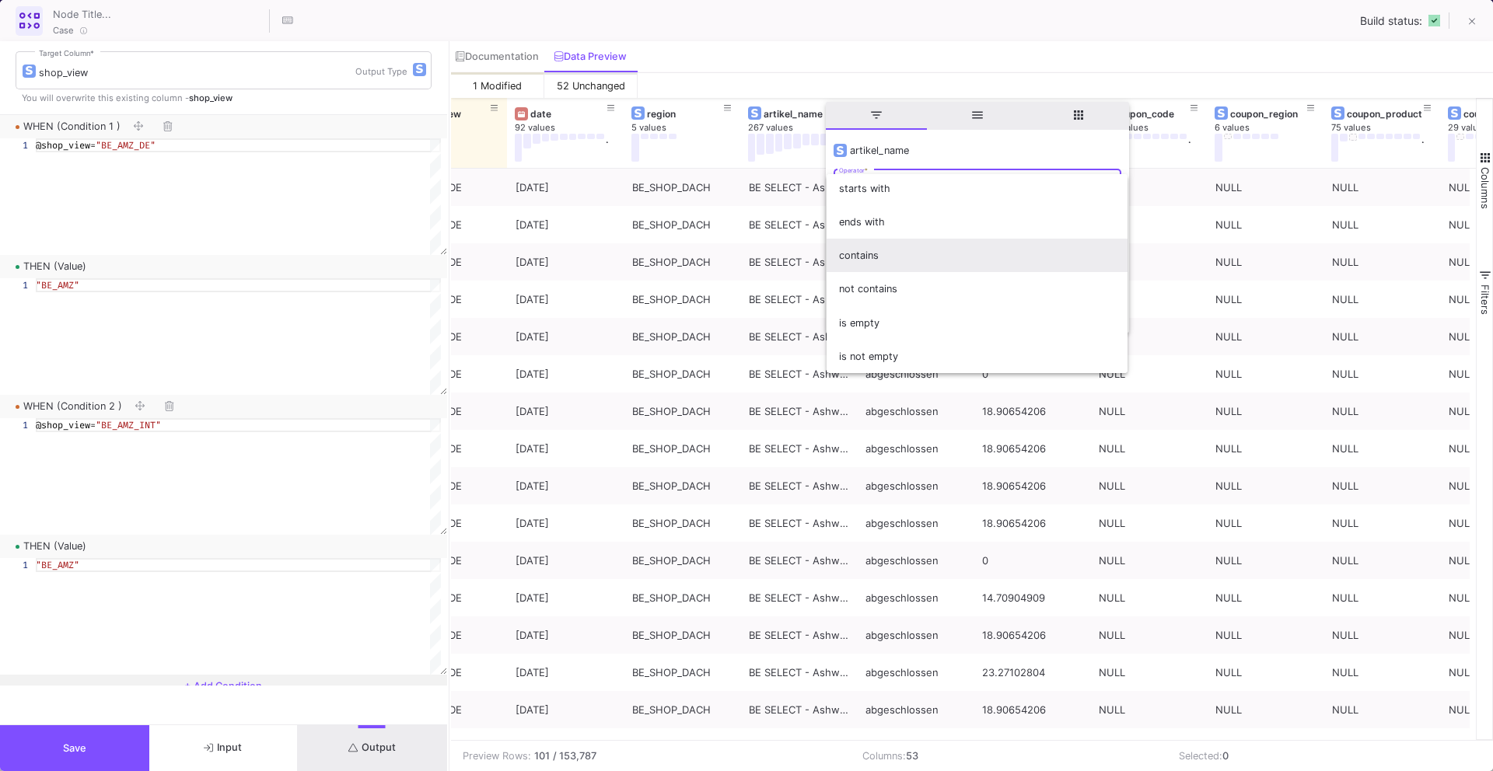
click at [872, 264] on span "contains" at bounding box center [977, 255] width 276 height 33
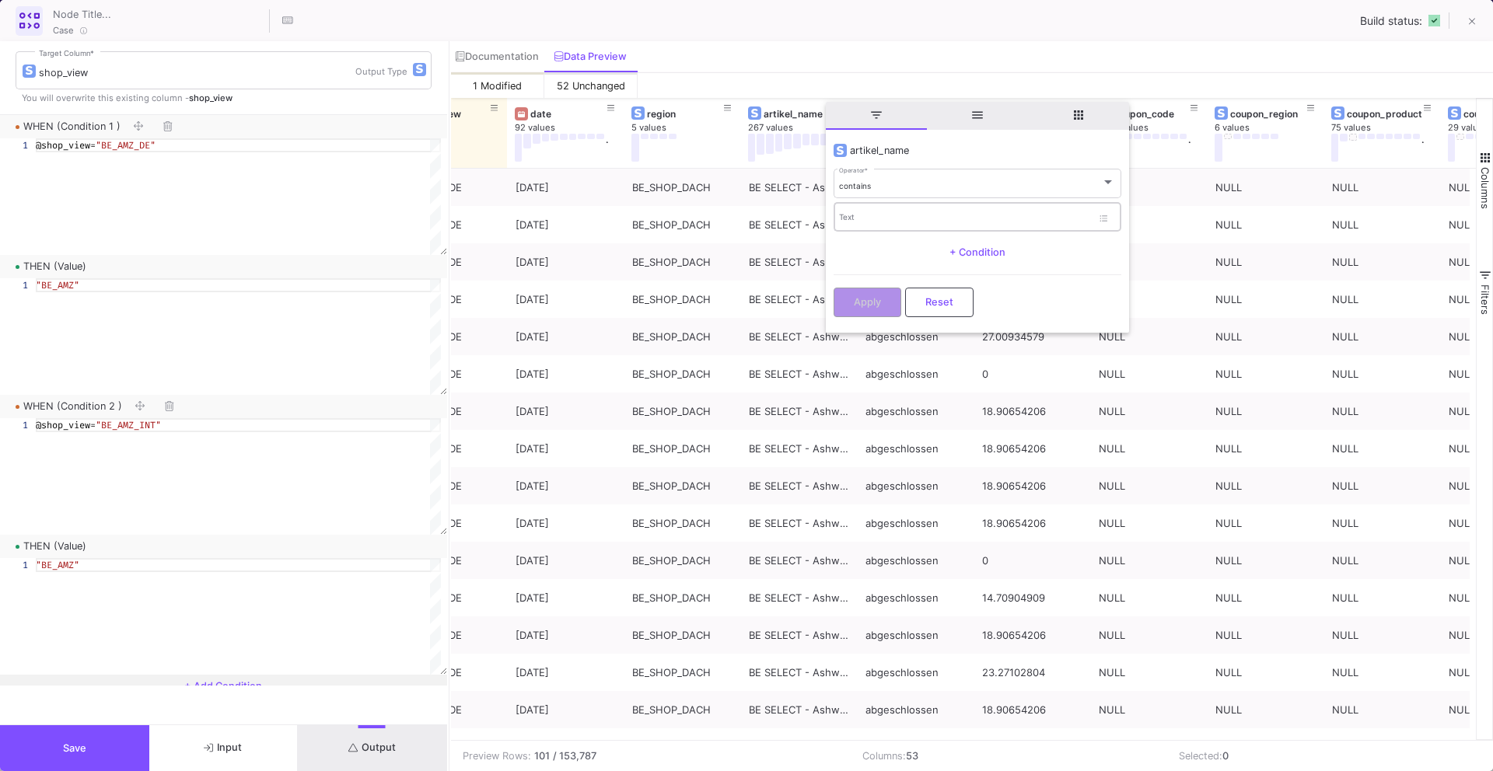
click at [873, 207] on div "Text" at bounding box center [965, 217] width 253 height 32
type input "o"
type input "pfand"
click at [868, 283] on div "Apply Reset" at bounding box center [977, 297] width 288 height 47
click at [868, 307] on button "Apply" at bounding box center [867, 301] width 68 height 30
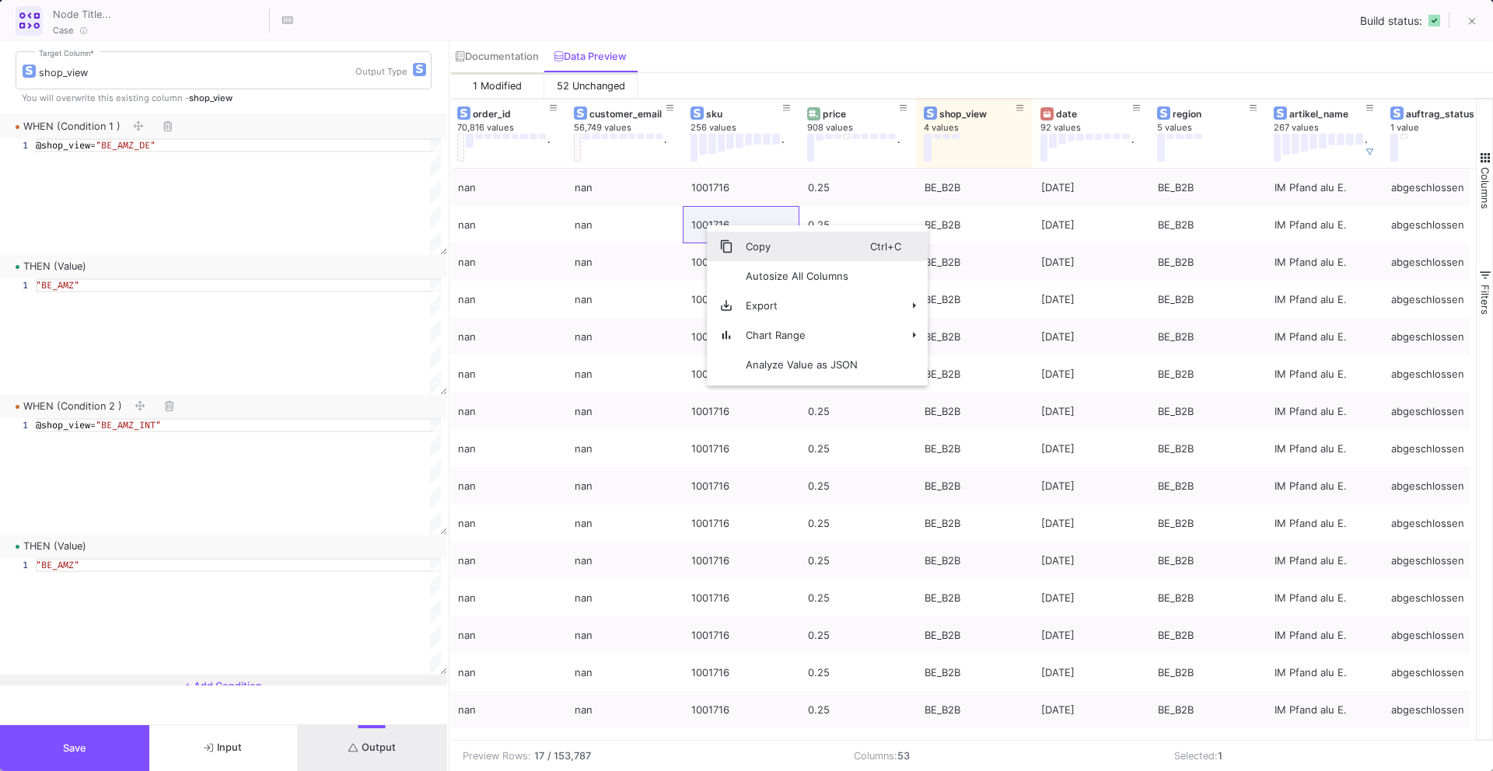
click at [723, 250] on span "Context Menu" at bounding box center [726, 246] width 14 height 14
